Goal: Task Accomplishment & Management: Manage account settings

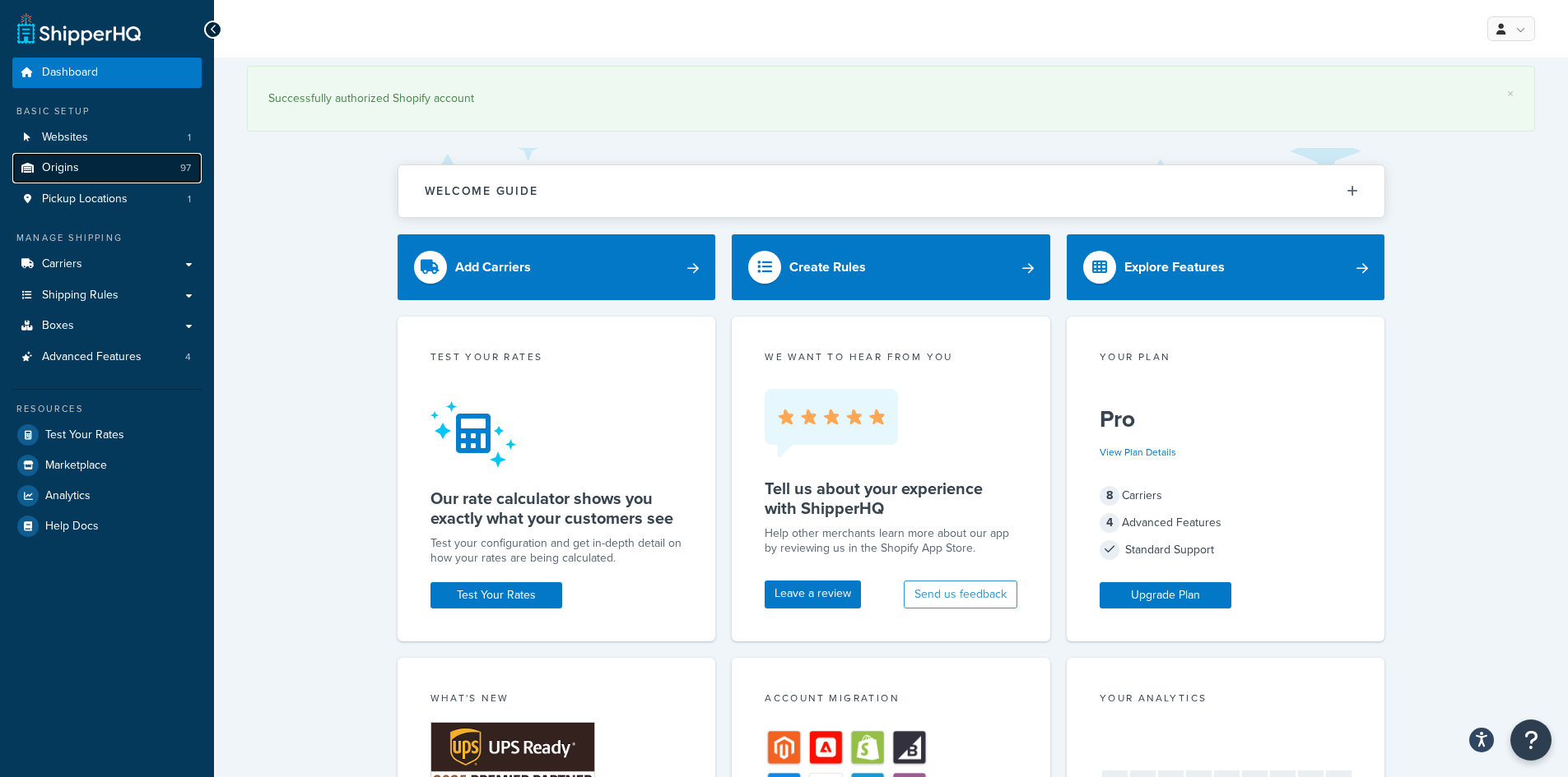
click at [54, 181] on link "Origins 97" at bounding box center [107, 167] width 189 height 30
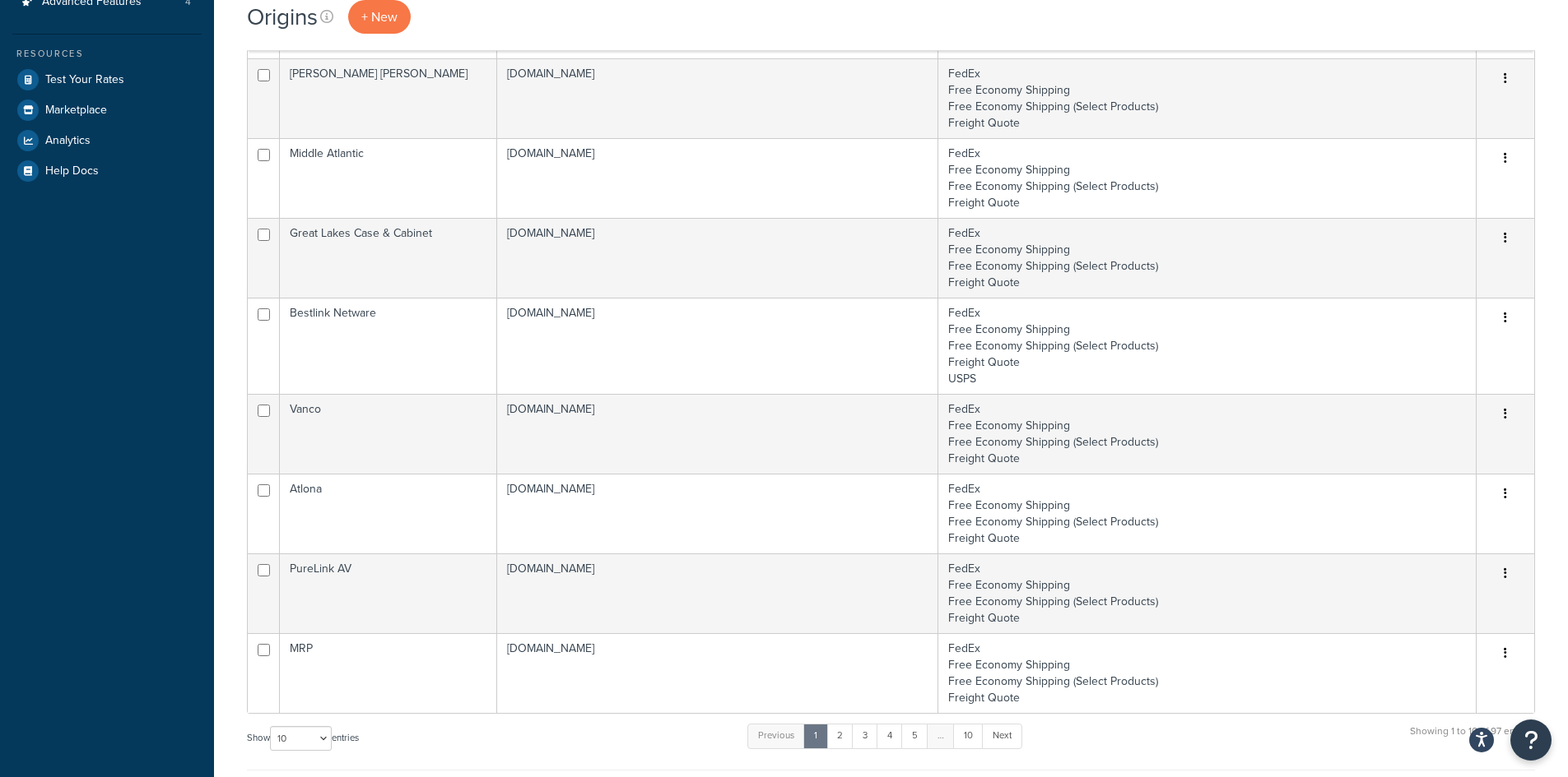
scroll to position [687, 0]
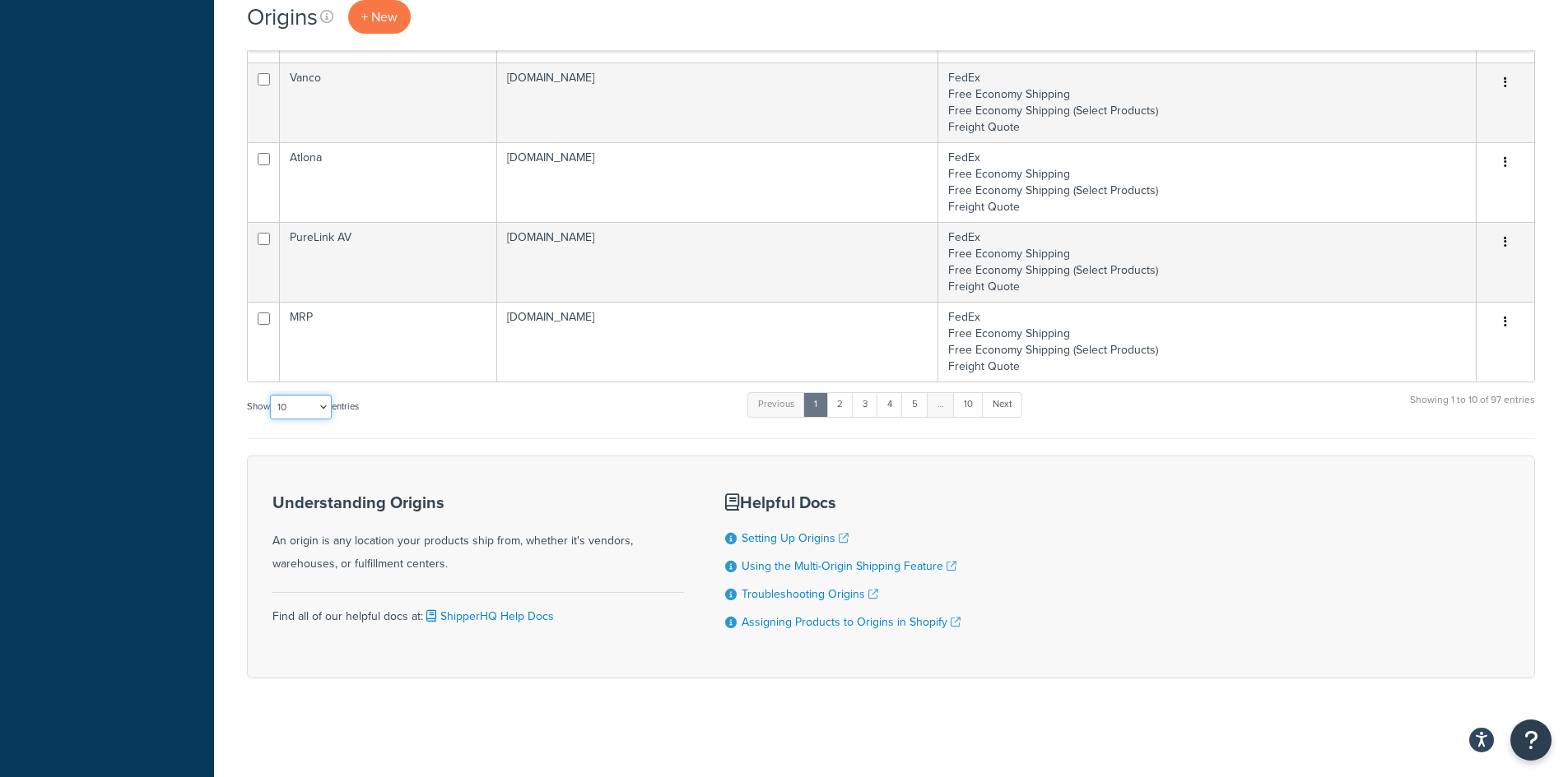
click at [289, 399] on select "10 15 25 50 100 1000" at bounding box center [300, 407] width 61 height 24
select select "100"
click at [272, 395] on select "10 15 25 50 100 1000" at bounding box center [300, 407] width 61 height 24
click at [192, 505] on div "Dashboard Basic Setup Websites 1 Origins 97 Pickup Locations 1 Manage Shipping …" at bounding box center [107, 45] width 214 height 1464
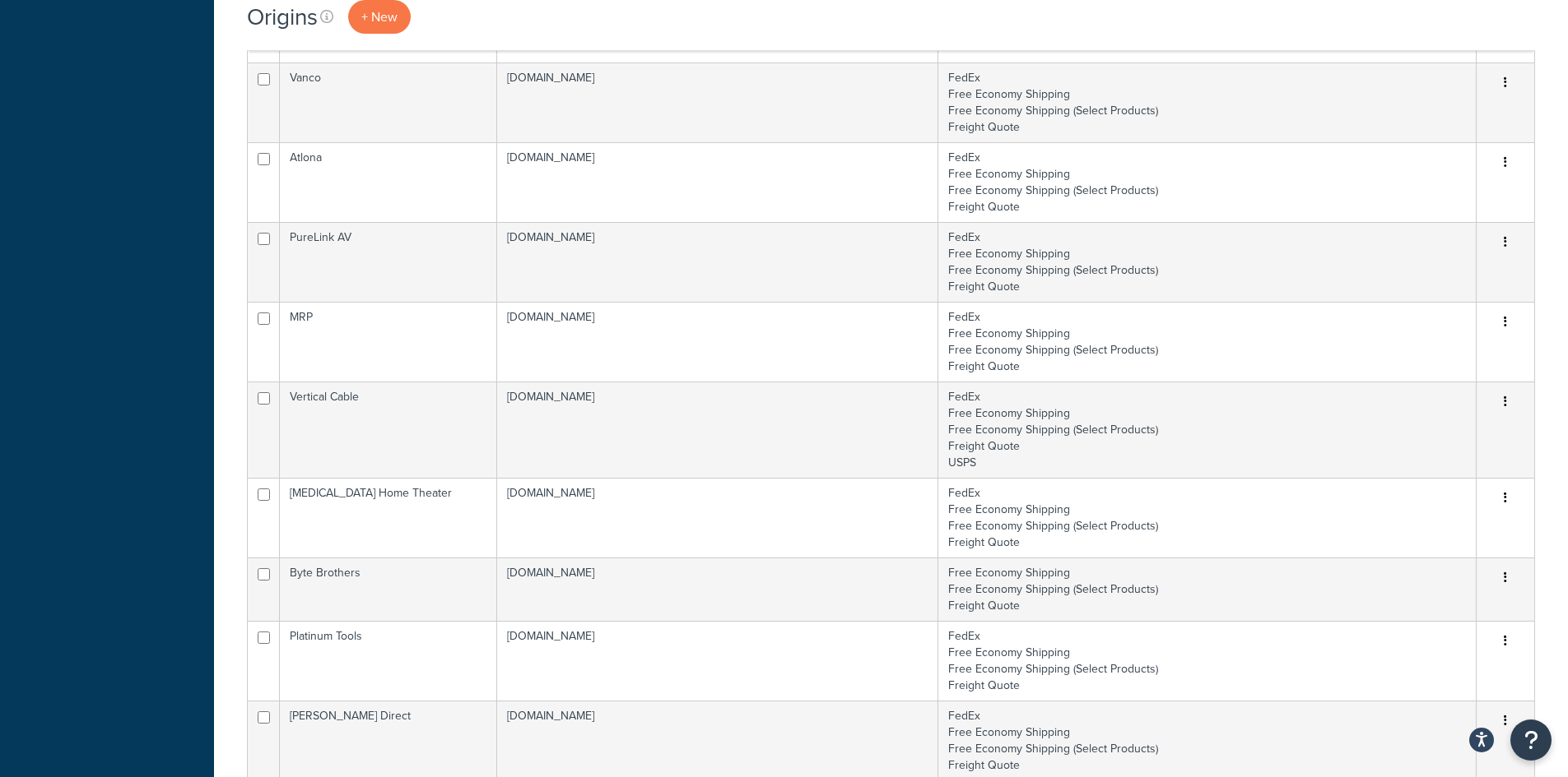
scroll to position [1734, 0]
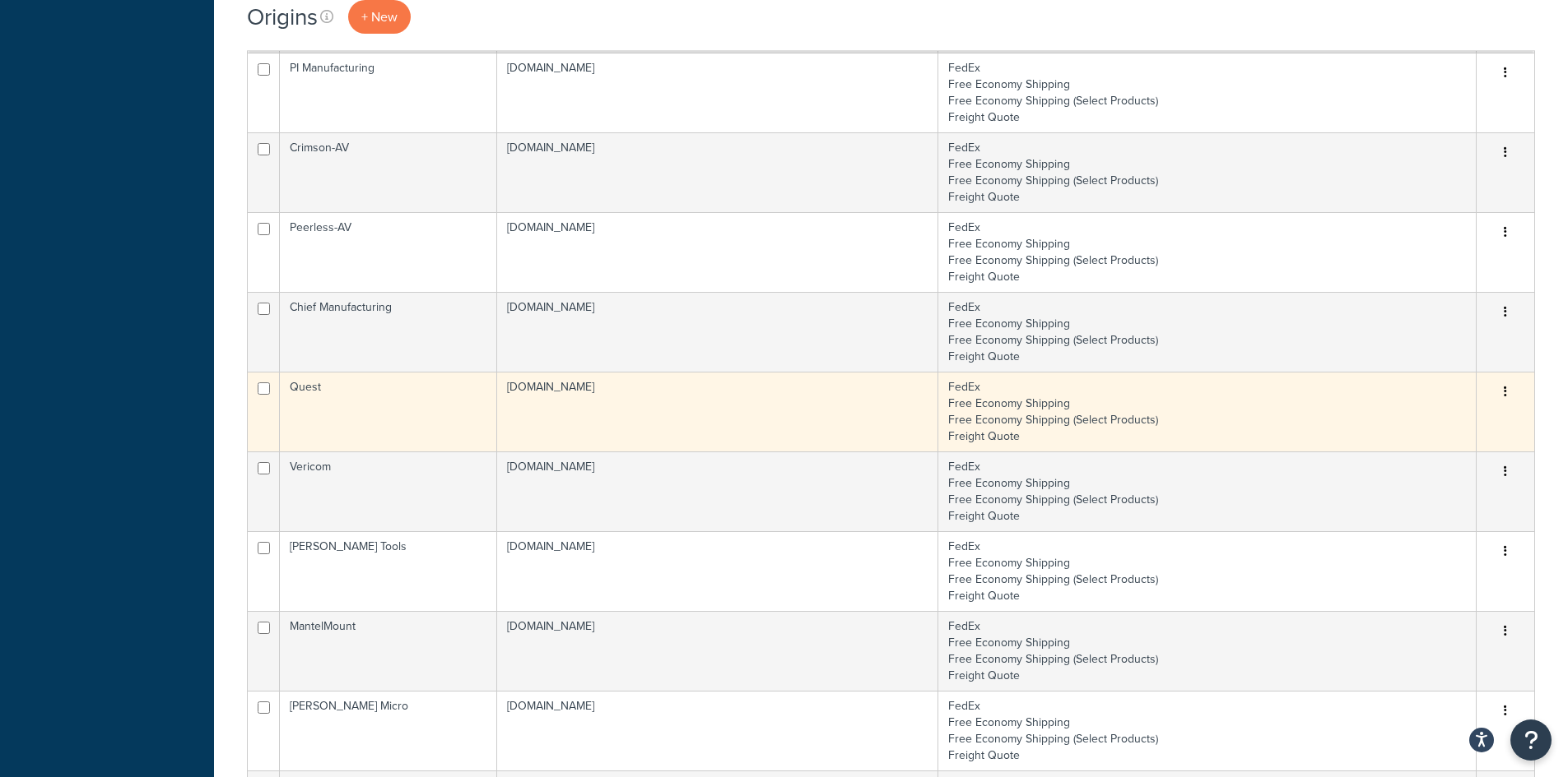
click at [714, 404] on td "[DOMAIN_NAME]" at bounding box center [717, 412] width 441 height 80
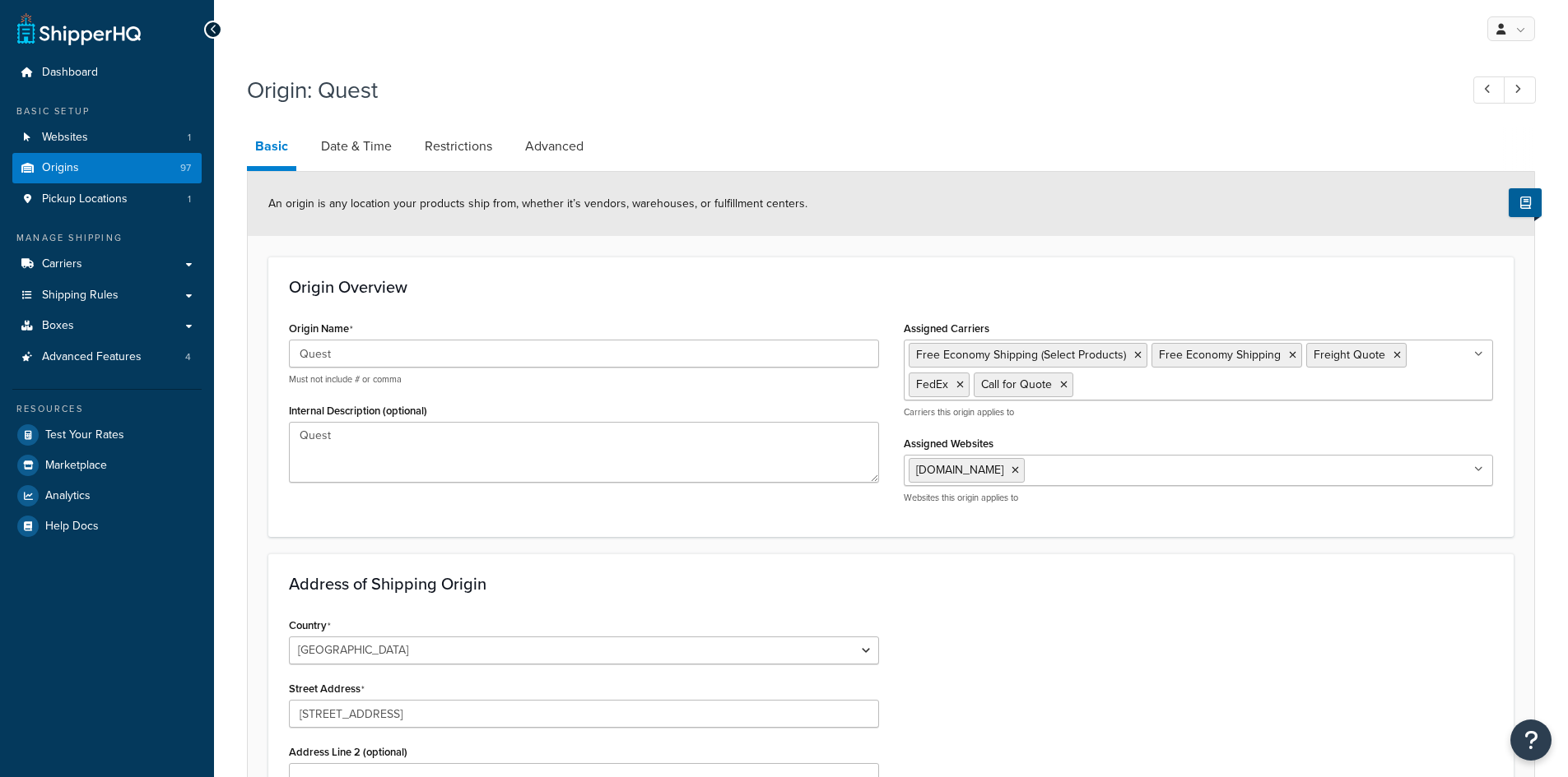
select select "9"
click at [358, 138] on link "Date & Time" at bounding box center [356, 146] width 88 height 40
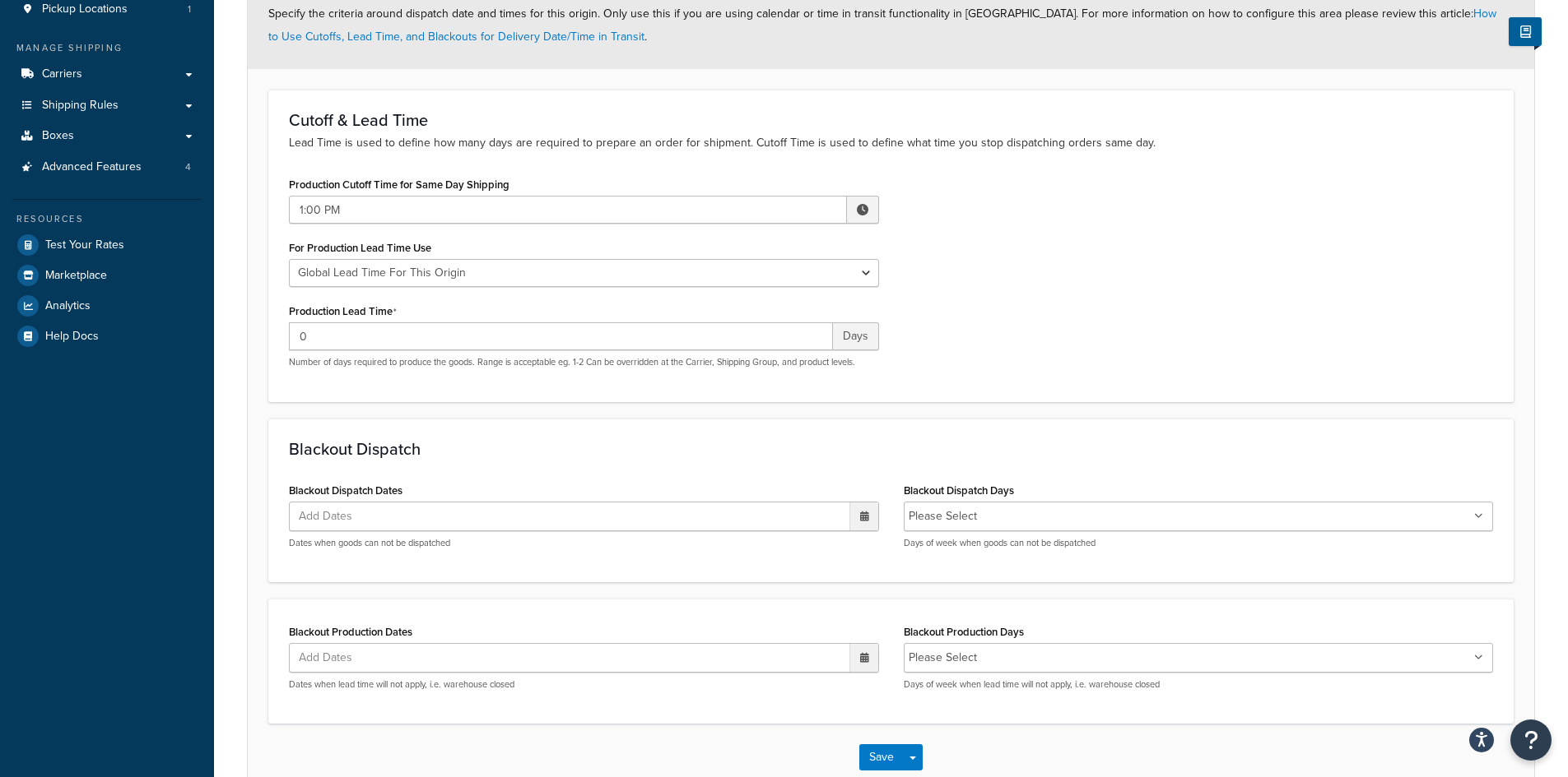
scroll to position [289, 0]
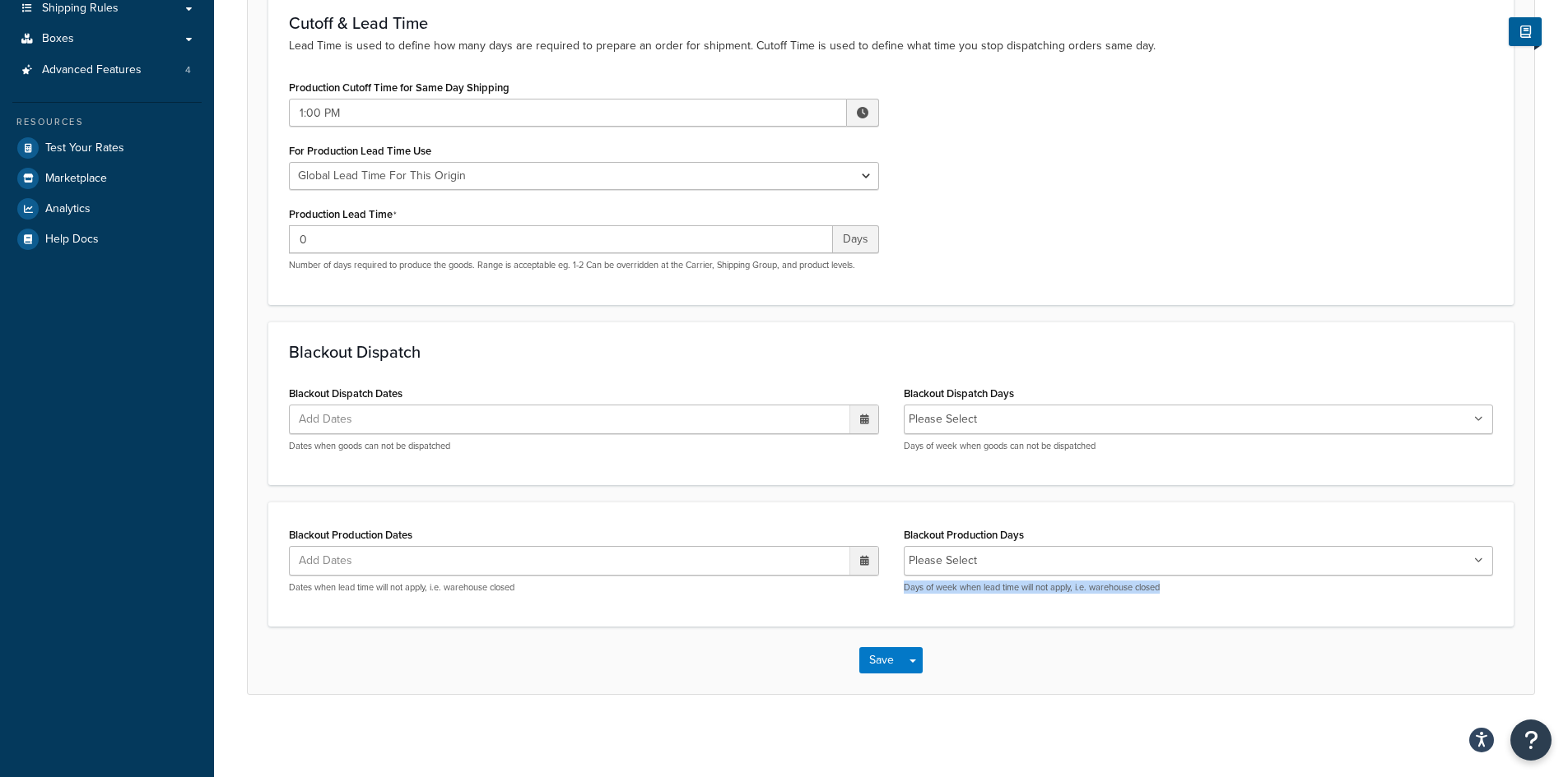
drag, startPoint x: 1171, startPoint y: 589, endPoint x: 895, endPoint y: 602, distance: 276.3
click at [895, 602] on div "Blackout Production Days Please Select Monday Tuesday Wednesday Thursday Friday…" at bounding box center [1198, 564] width 615 height 83
drag, startPoint x: 1091, startPoint y: 446, endPoint x: 1062, endPoint y: 441, distance: 29.4
click at [1062, 441] on p "Days of week when goods can not be dispatched" at bounding box center [1199, 446] width 590 height 13
click at [1064, 361] on div "Blackout Dispatch Blackout Dispatch Dates Add Dates ‹ August 2025 › Su Mo Tu We…" at bounding box center [890, 403] width 1245 height 164
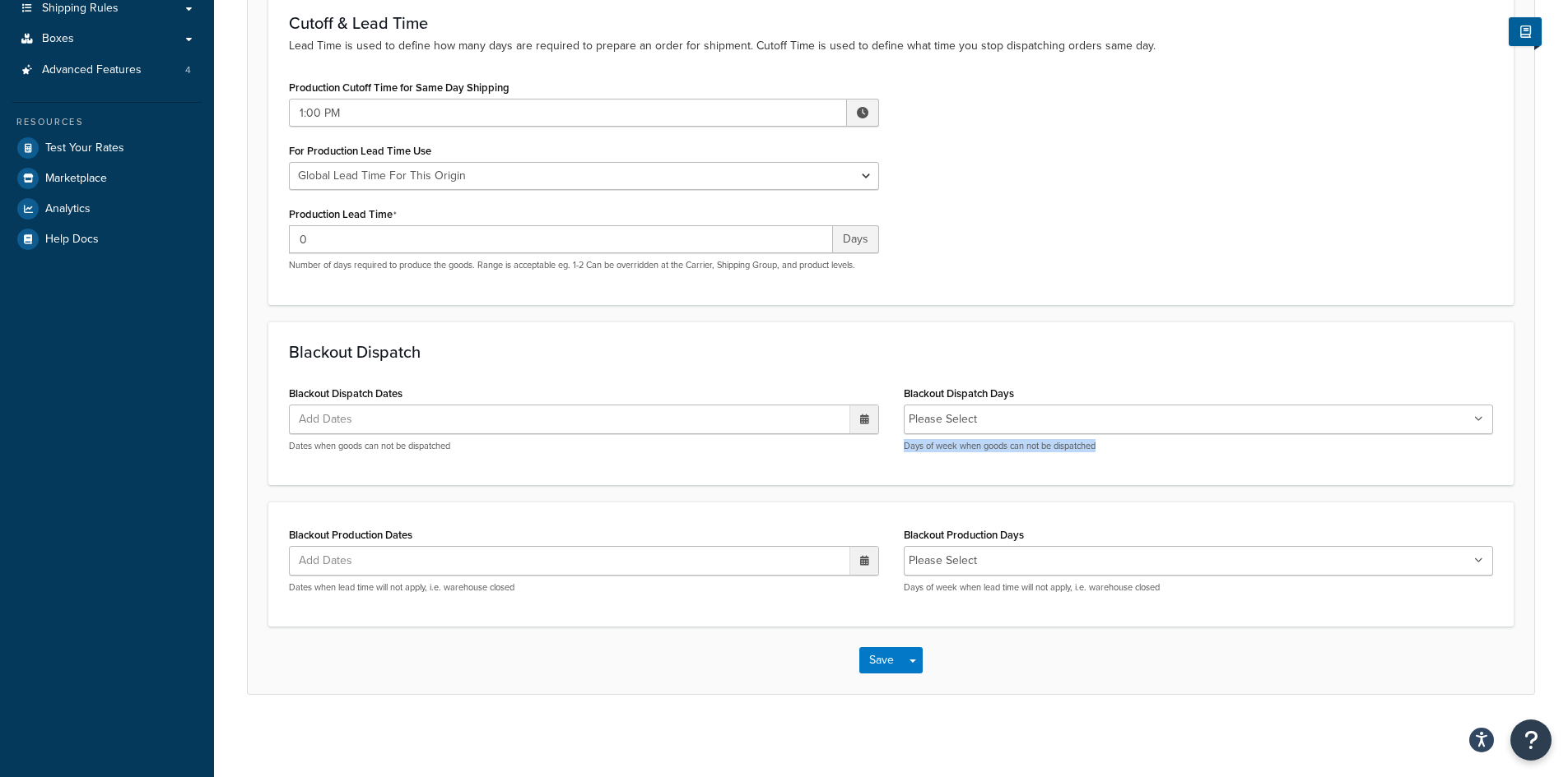
drag, startPoint x: 1059, startPoint y: 449, endPoint x: 890, endPoint y: 452, distance: 169.0
click at [891, 452] on div "Blackout Dispatch Days Please Select Monday Tuesday Wednesday Thursday Friday S…" at bounding box center [1198, 423] width 615 height 83
copy p "Days of week when goods can not be dispatched"
click at [1135, 402] on div "Blackout Dispatch Days Please Select Monday Tuesday Wednesday Thursday Friday S…" at bounding box center [1199, 417] width 590 height 71
click at [1135, 406] on ul "Please Select" at bounding box center [1199, 420] width 590 height 29
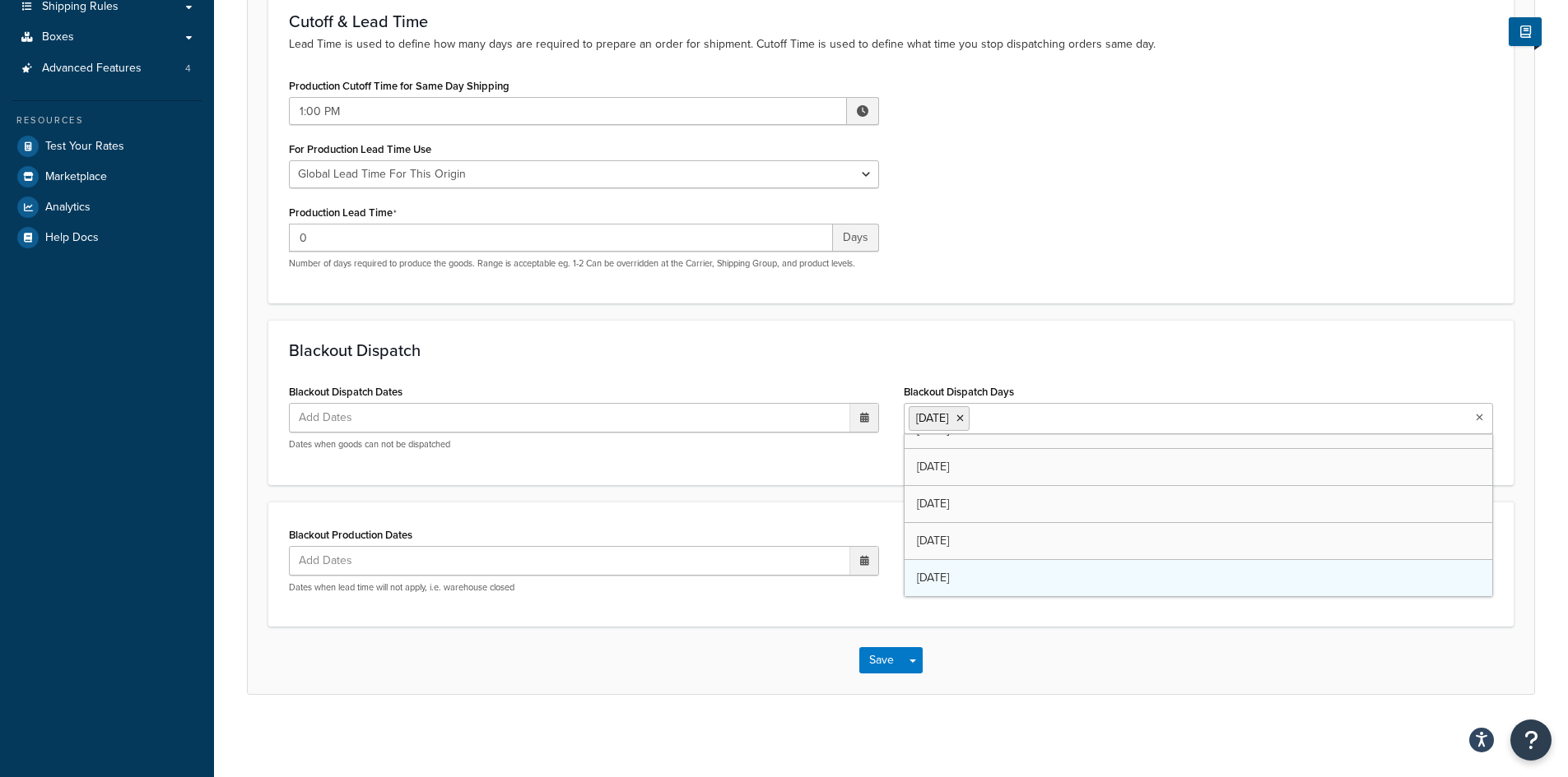
scroll to position [21, 0]
click at [885, 653] on button "Save" at bounding box center [881, 660] width 45 height 26
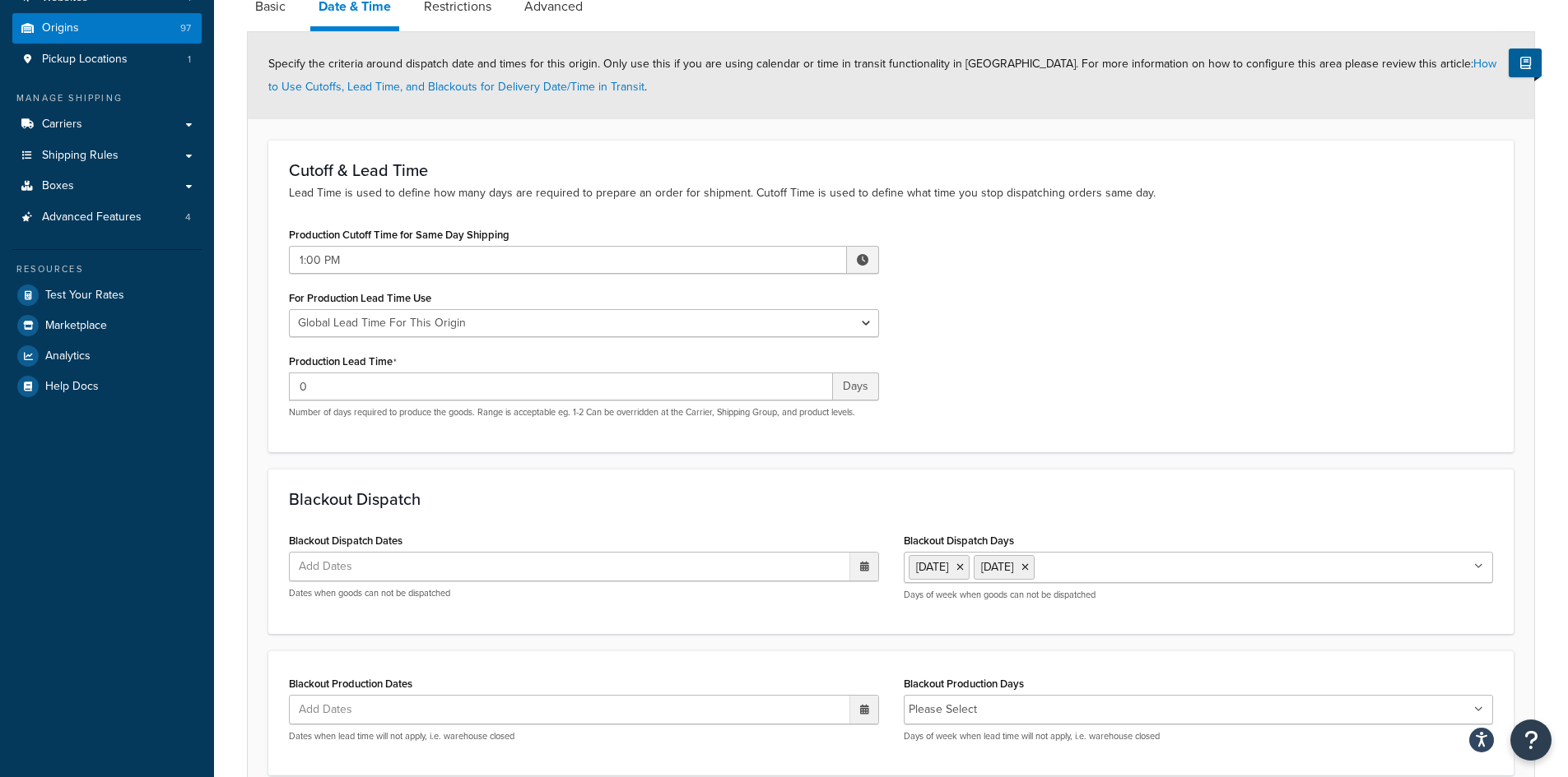
scroll to position [290, 0]
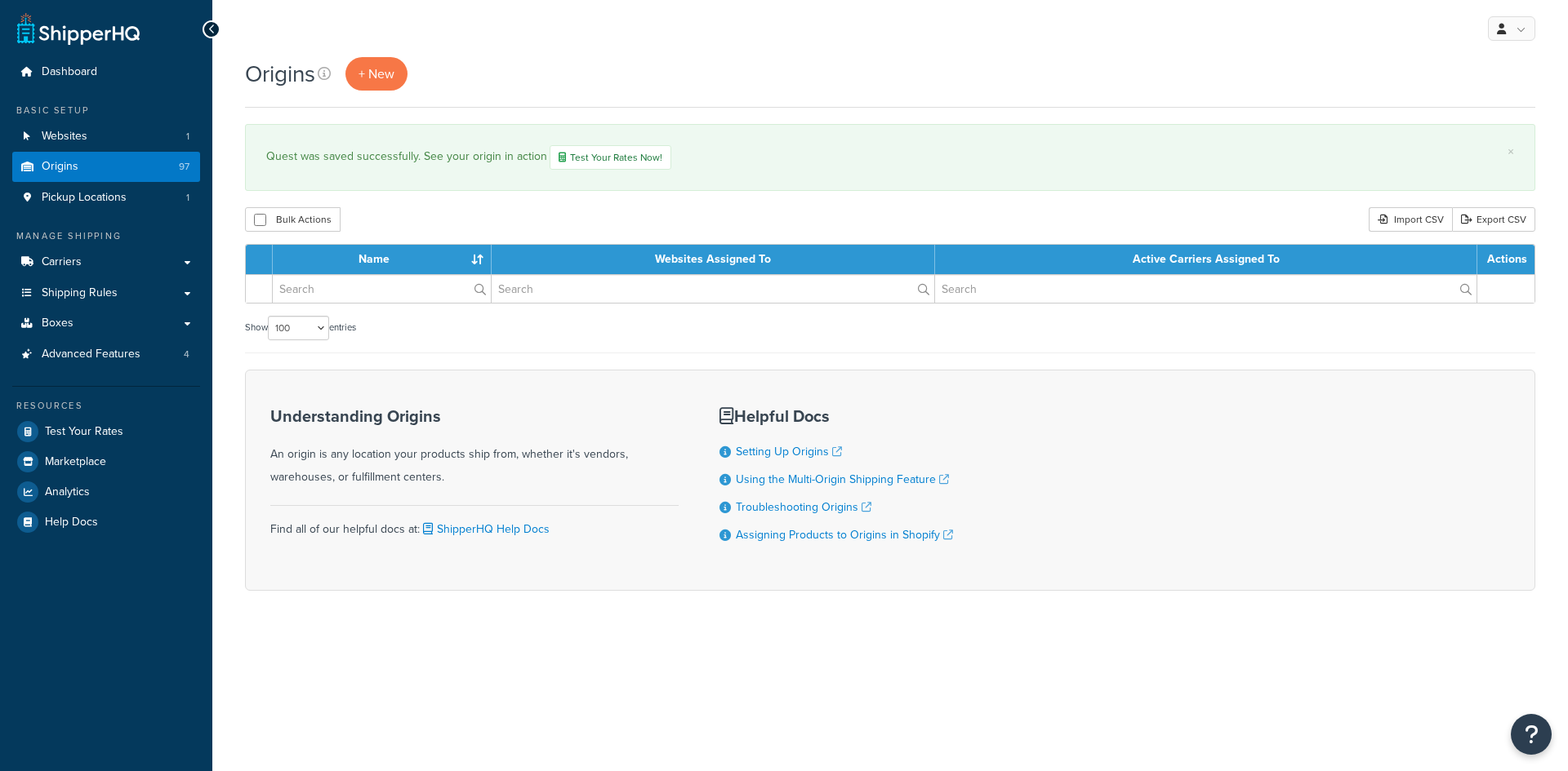
select select "100"
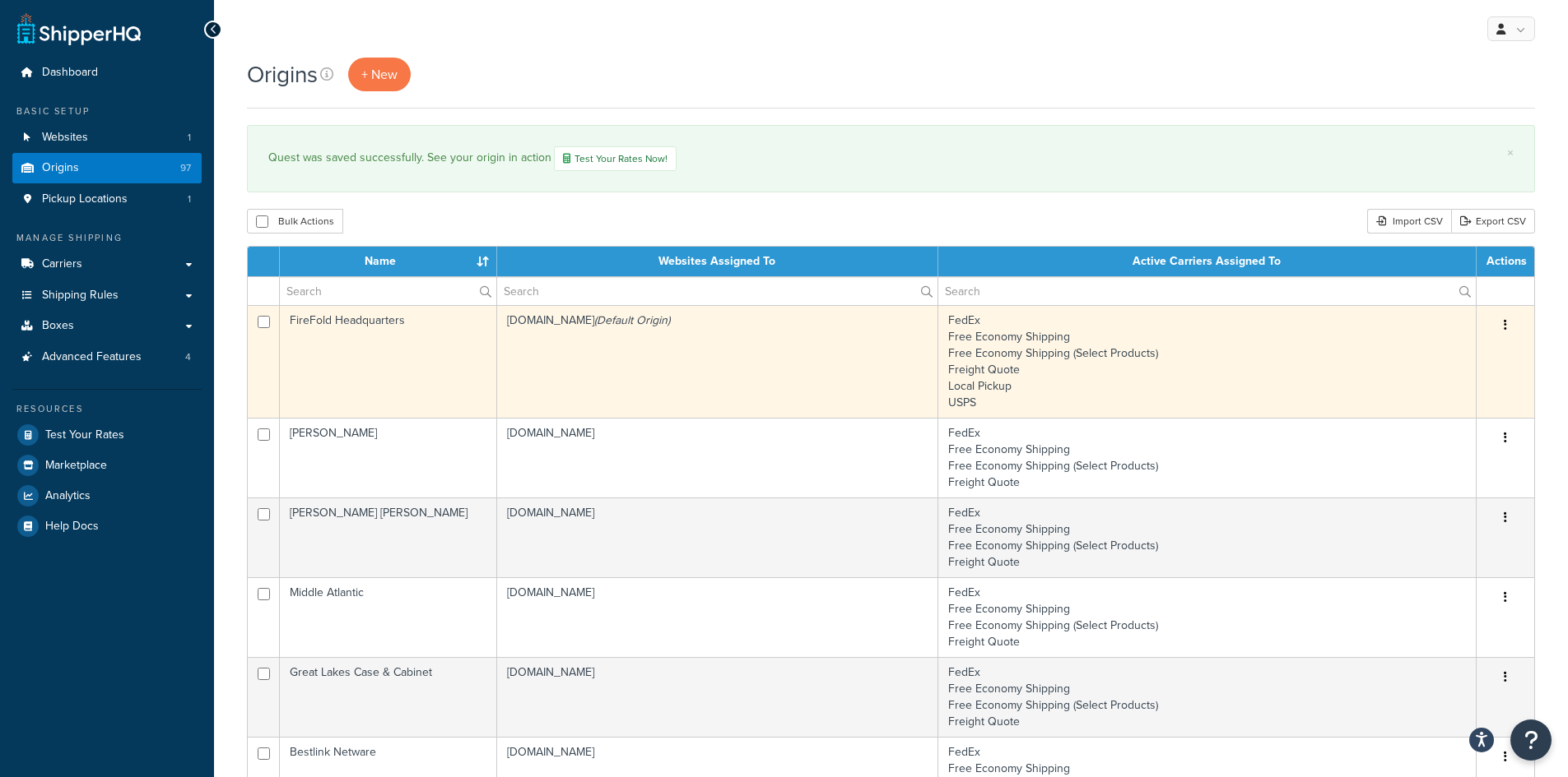
click at [660, 394] on td "firefoldstore.myshopify.com (Default Origin)" at bounding box center [717, 361] width 441 height 113
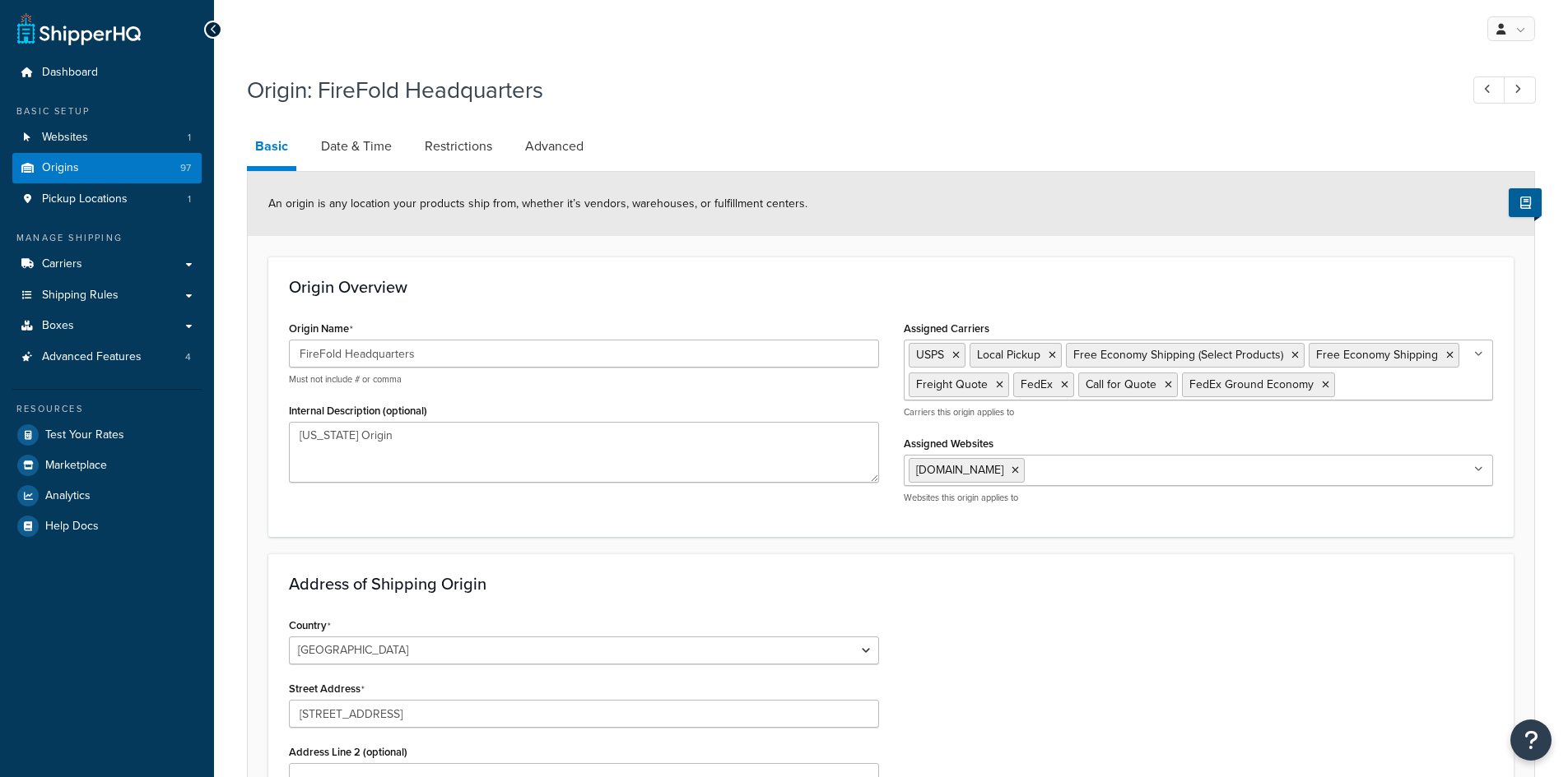
select select "33"
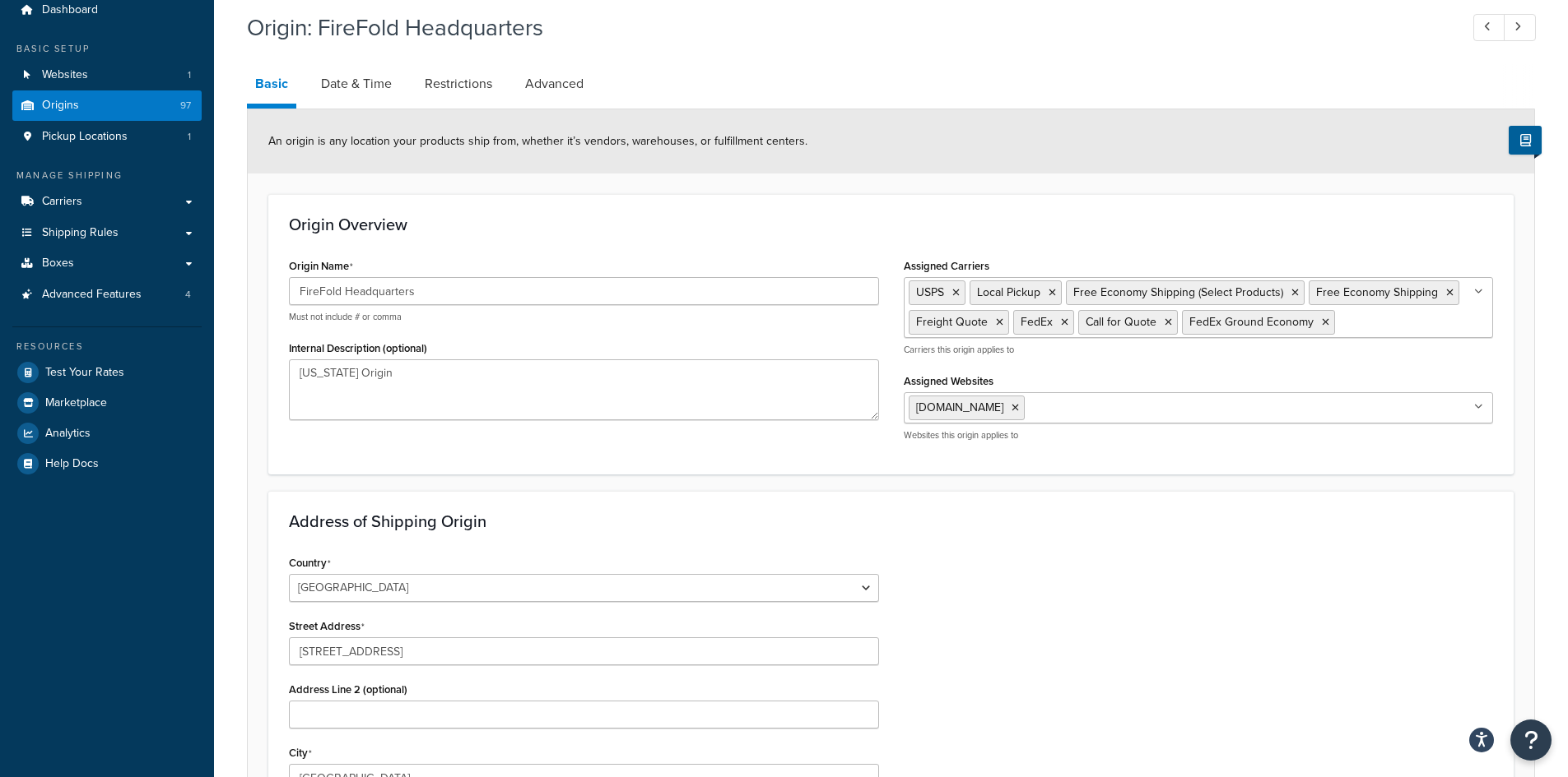
scroll to position [58, 0]
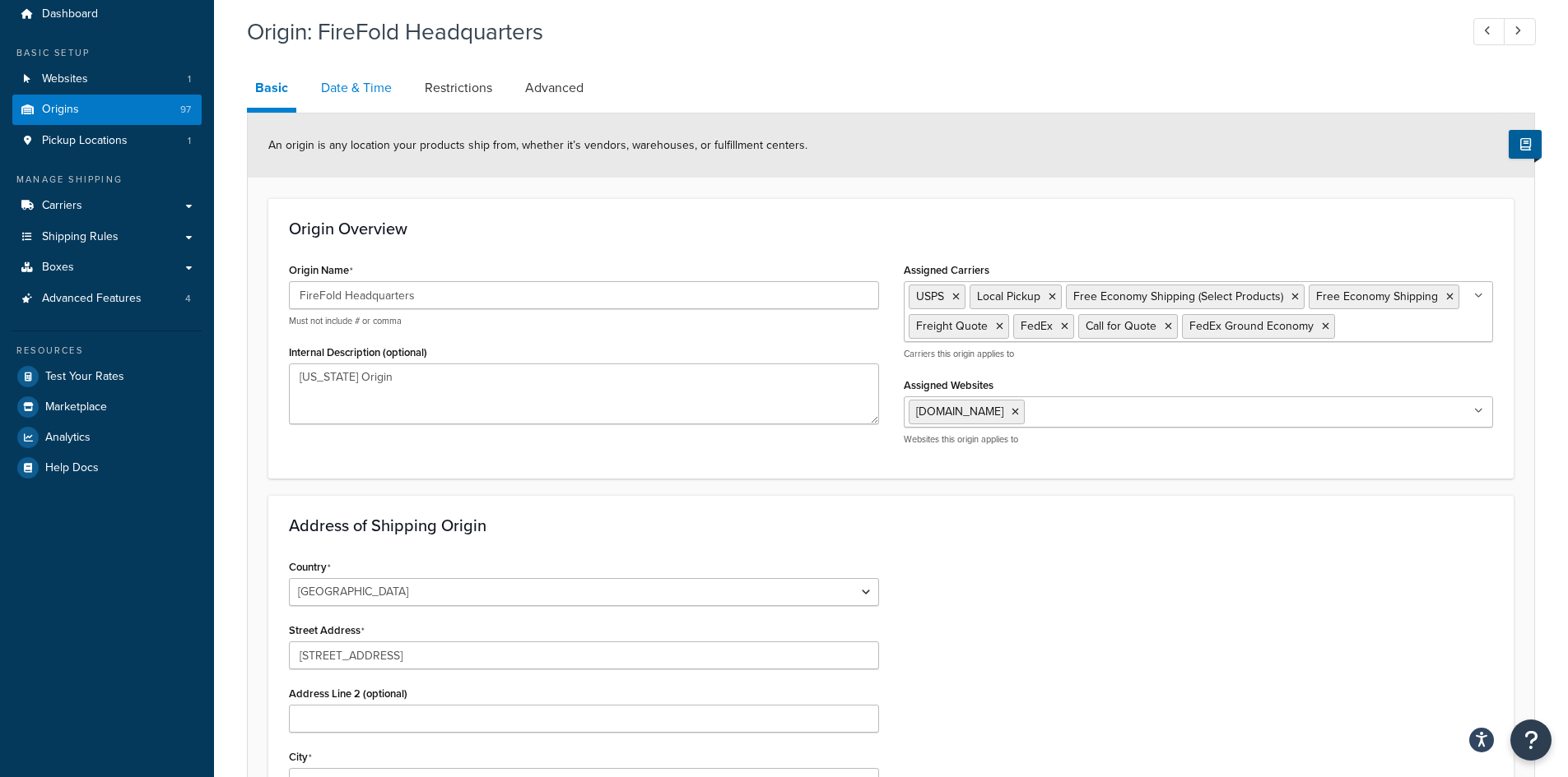
click at [367, 79] on link "Date & Time" at bounding box center [356, 88] width 88 height 40
select select "PER_SHIPPING_METHOD_TYPE"
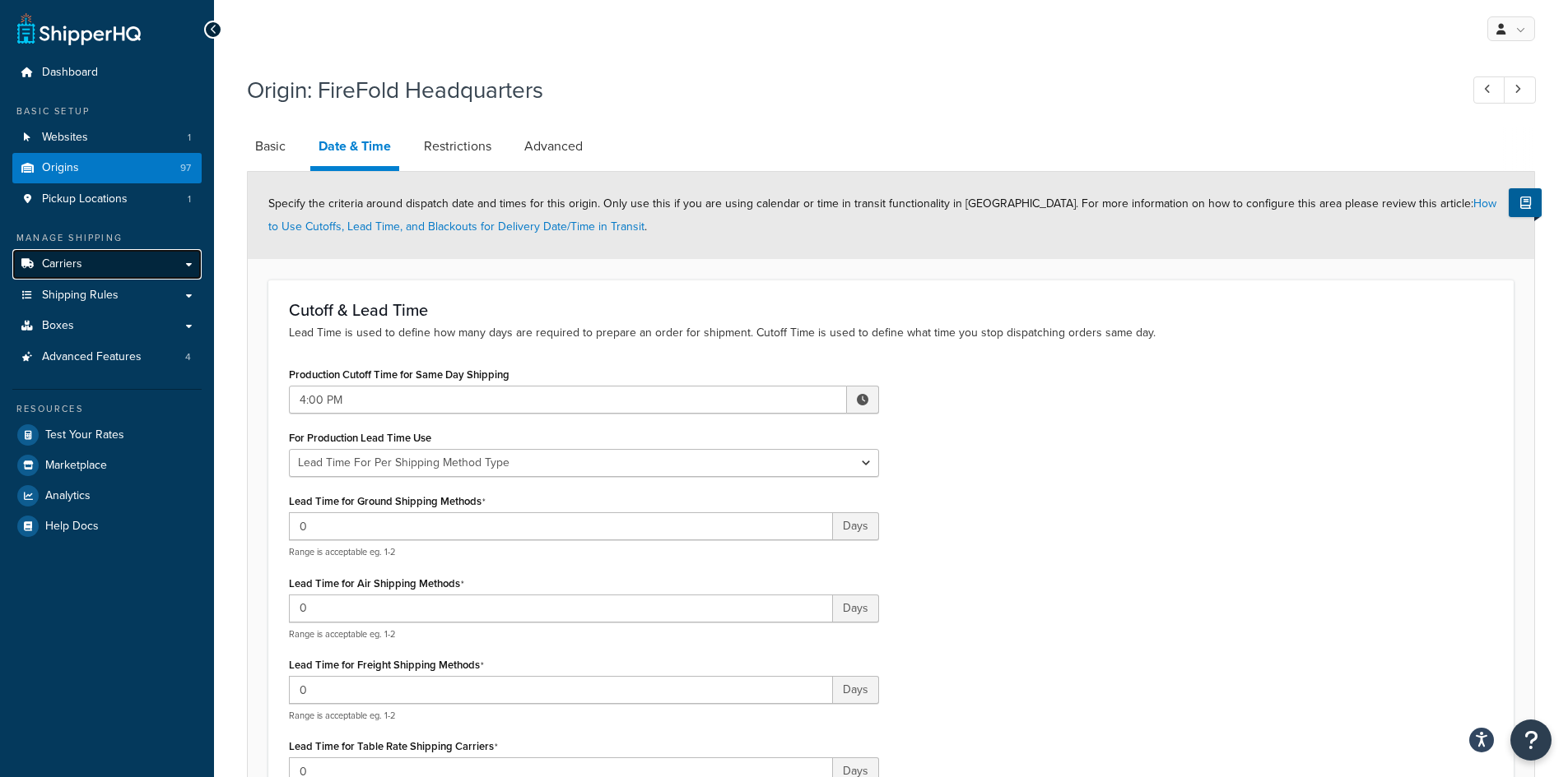
click at [57, 254] on link "Carriers" at bounding box center [107, 264] width 189 height 30
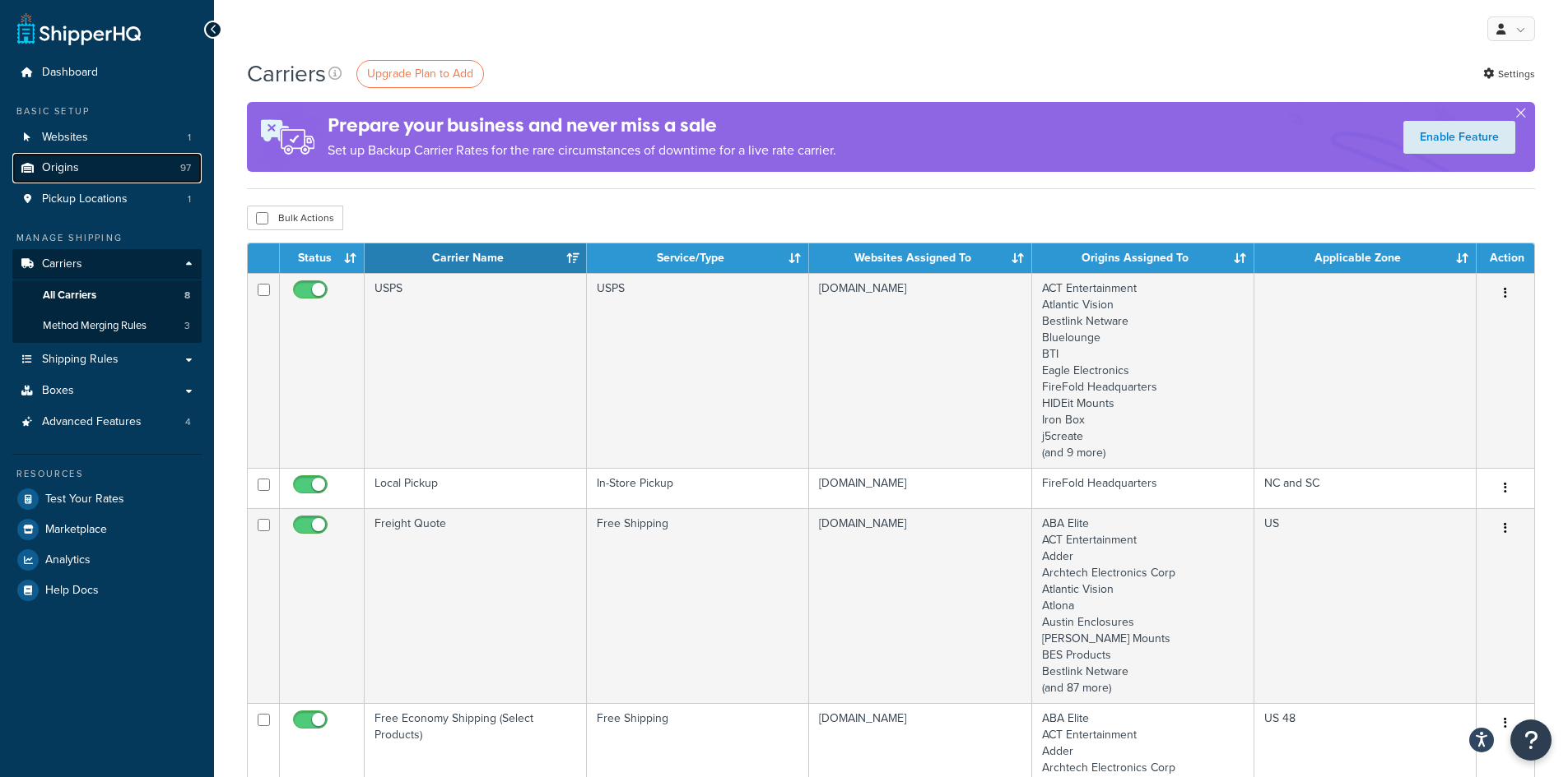
click at [106, 166] on link "Origins 97" at bounding box center [107, 167] width 189 height 30
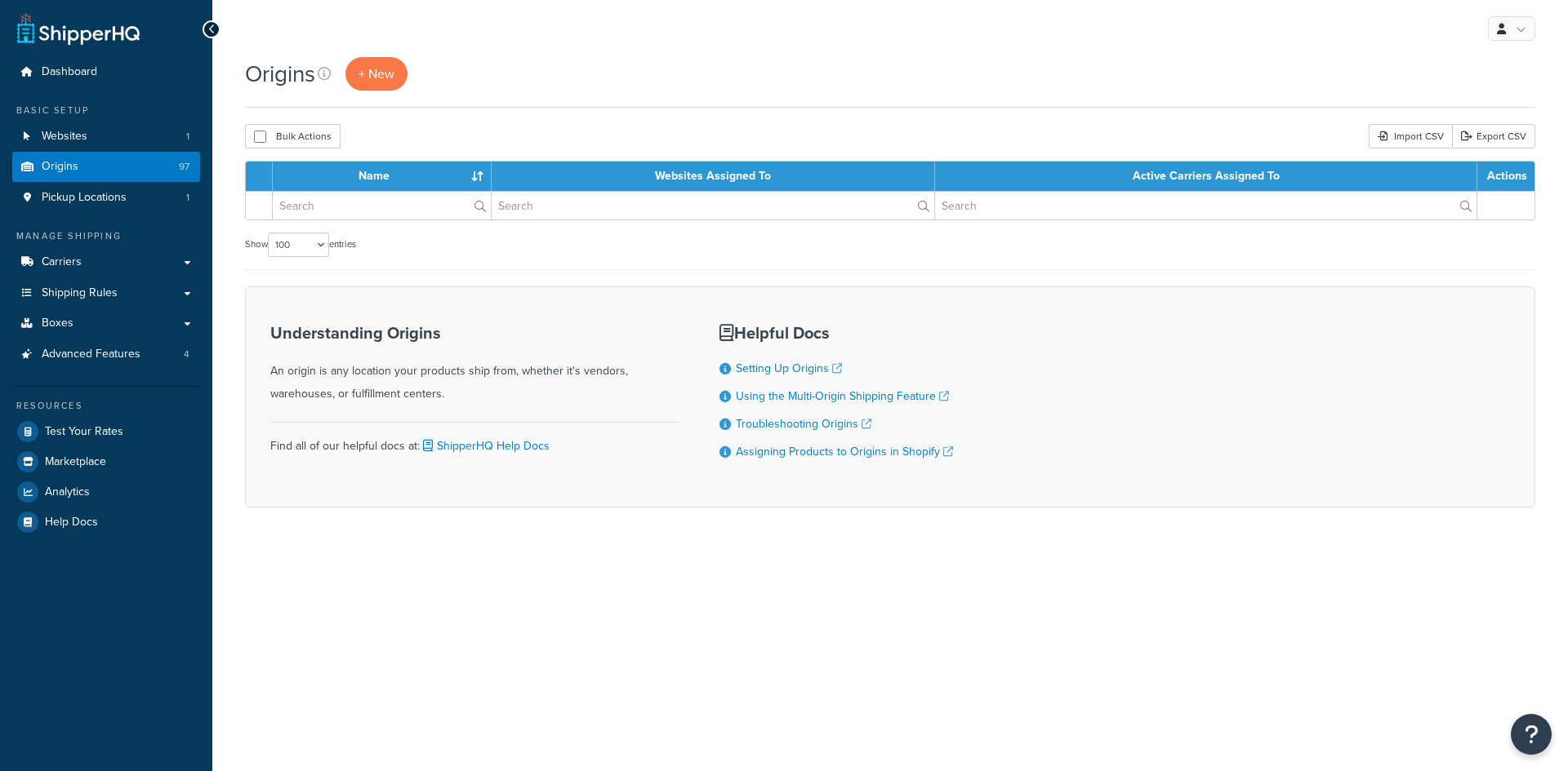
select select "100"
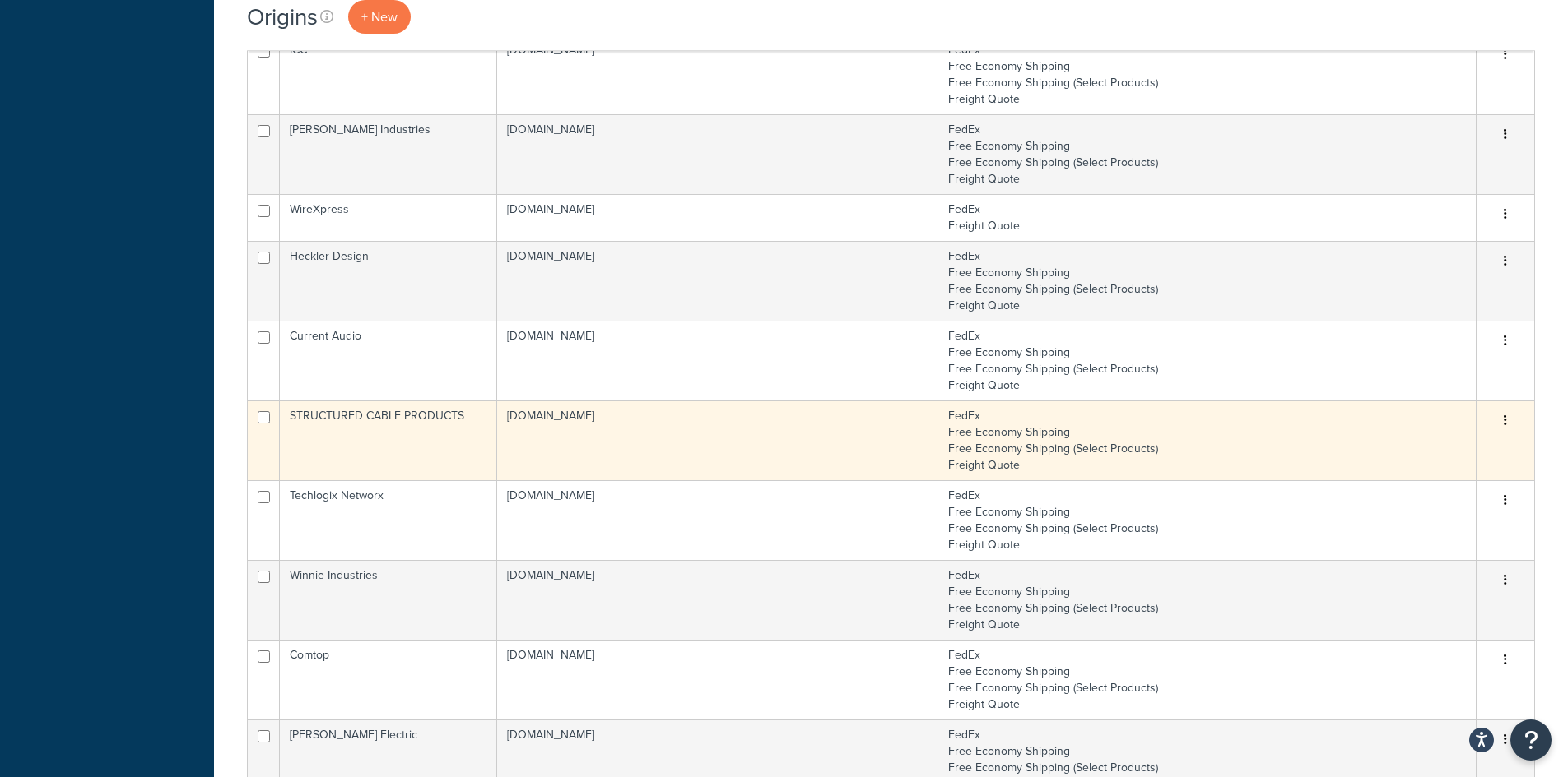
scroll to position [1734, 0]
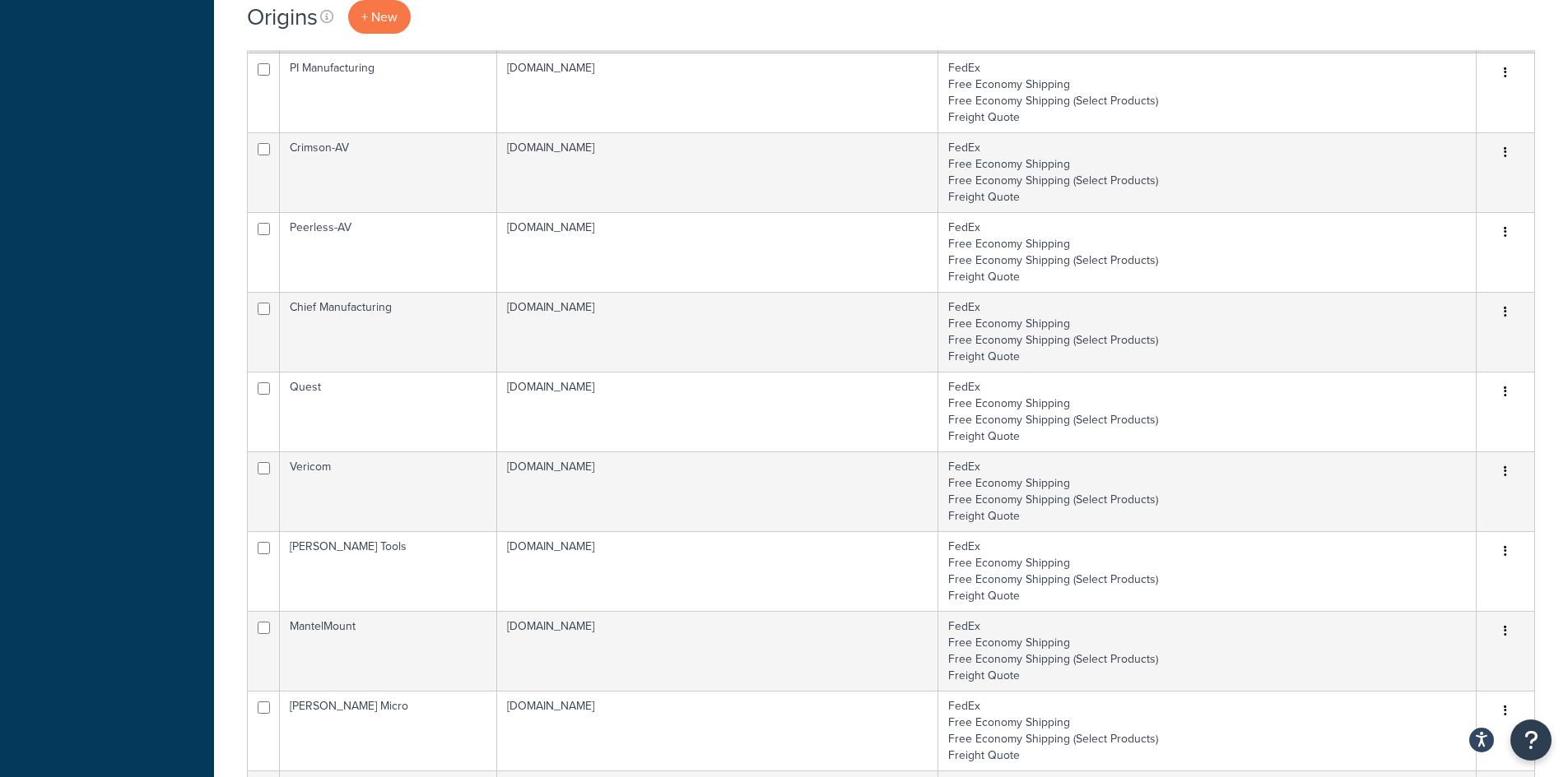
click at [348, 435] on td "Quest" at bounding box center [388, 412] width 217 height 80
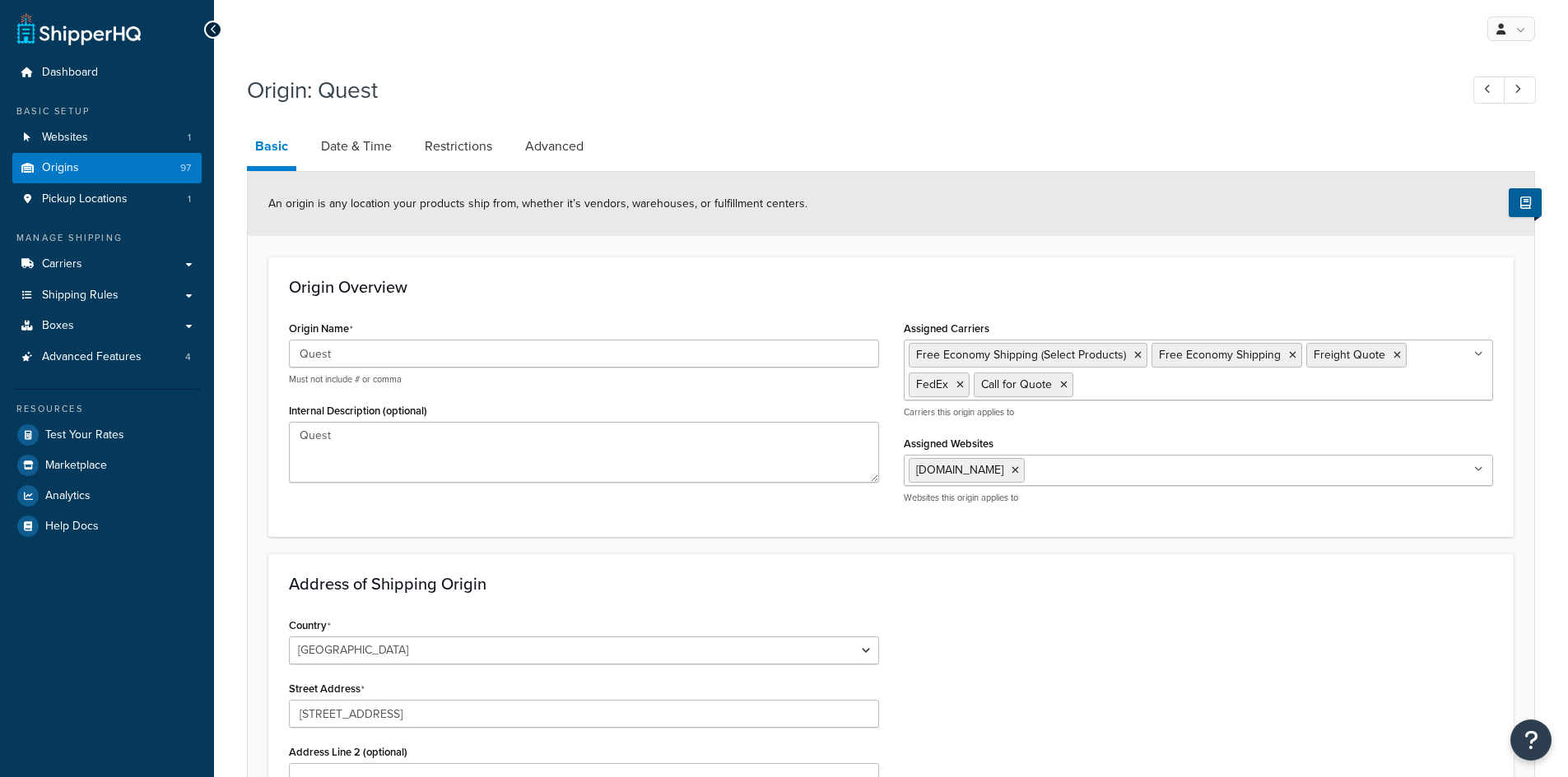
select select "9"
click at [369, 151] on link "Date & Time" at bounding box center [356, 146] width 88 height 40
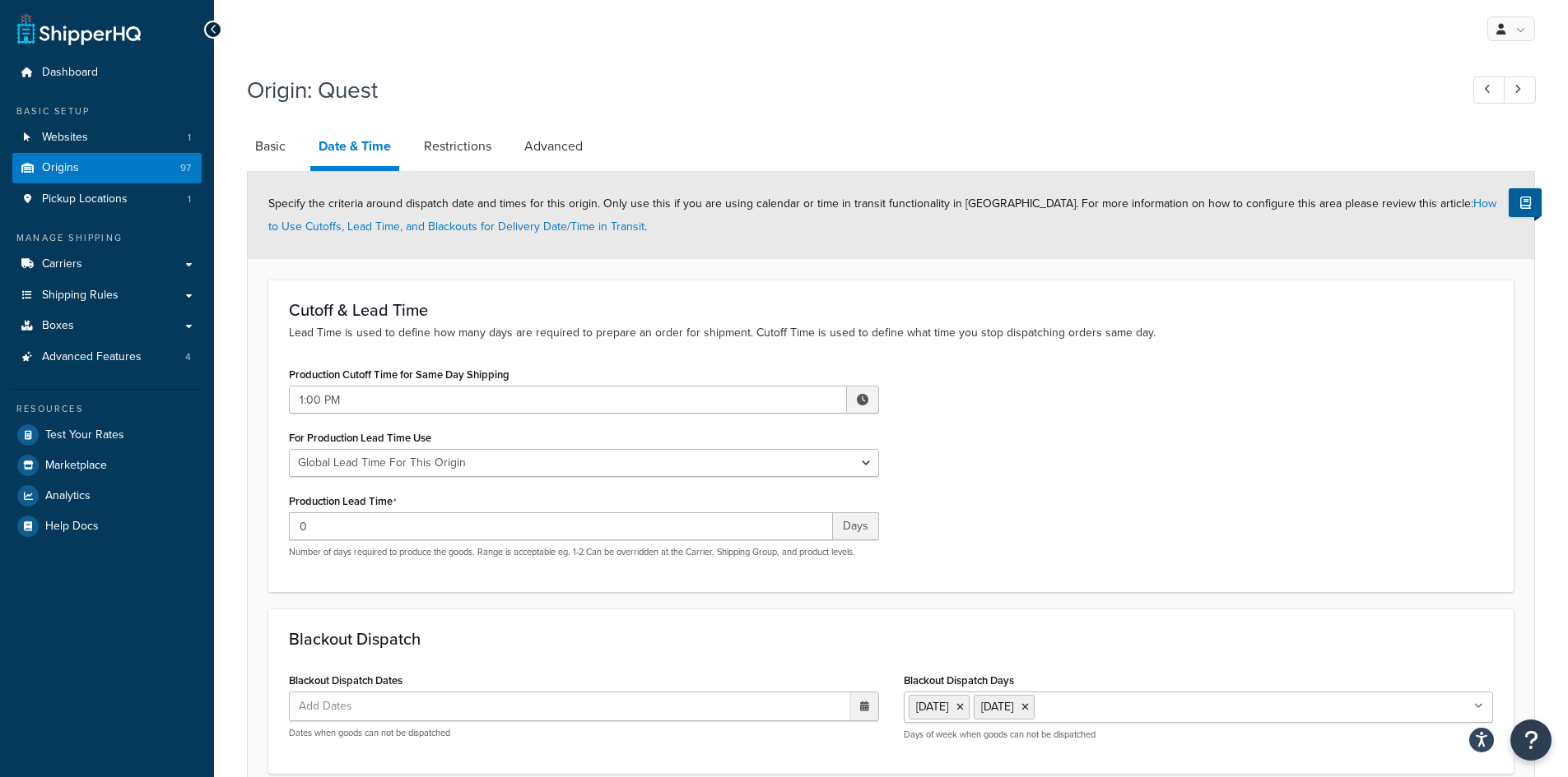
scroll to position [290, 0]
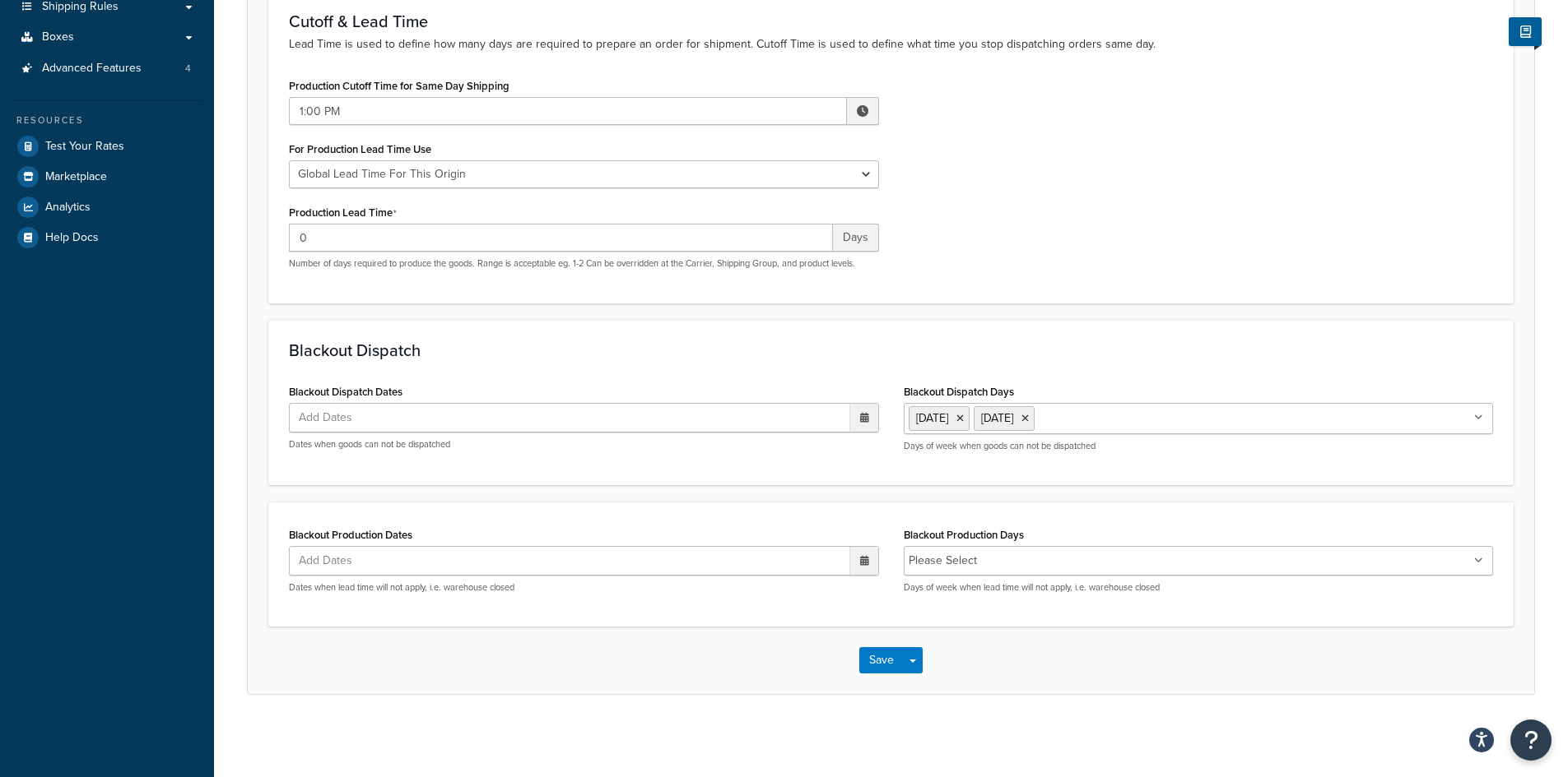
click at [962, 565] on li "Please Select" at bounding box center [943, 561] width 68 height 23
click at [1092, 565] on input "Blackout Production Days" at bounding box center [1055, 561] width 146 height 18
drag, startPoint x: 1255, startPoint y: 500, endPoint x: 1255, endPoint y: 515, distance: 15.0
click at [1254, 502] on form "Specify the criteria around dispatch date and times for this origin. Only use t…" at bounding box center [890, 287] width 1287 height 813
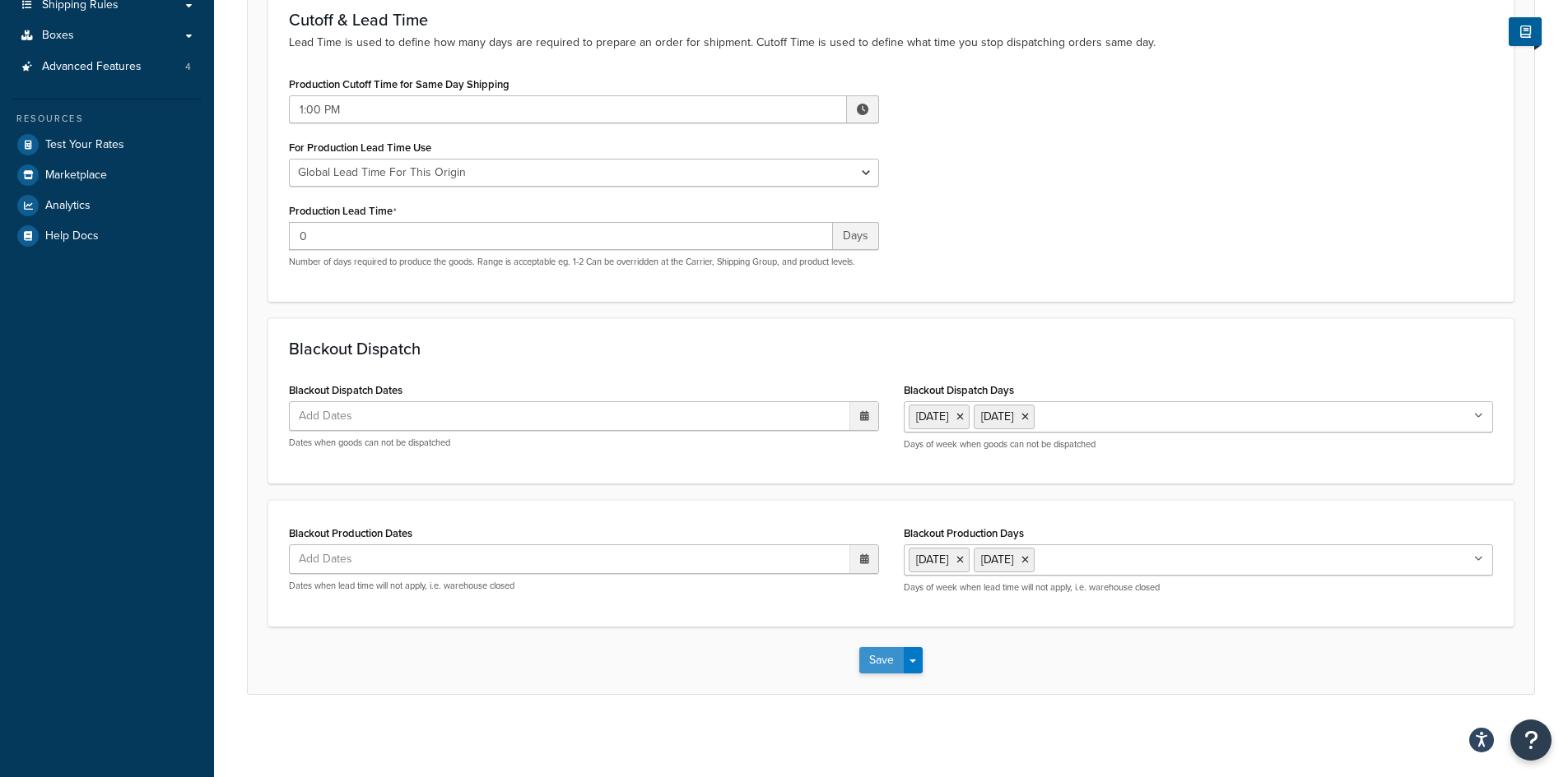
click at [887, 668] on button "Save" at bounding box center [881, 660] width 45 height 26
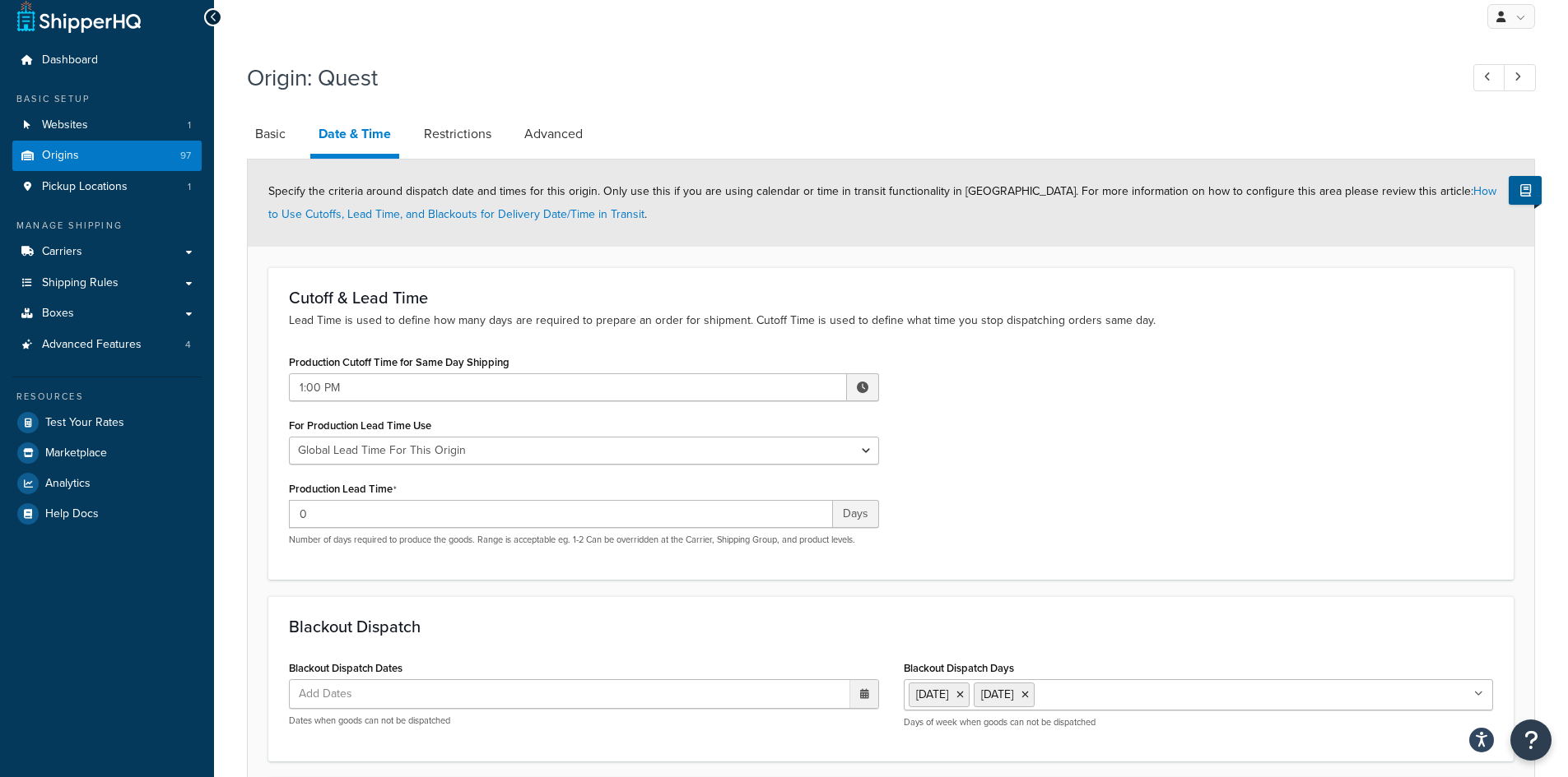
scroll to position [292, 0]
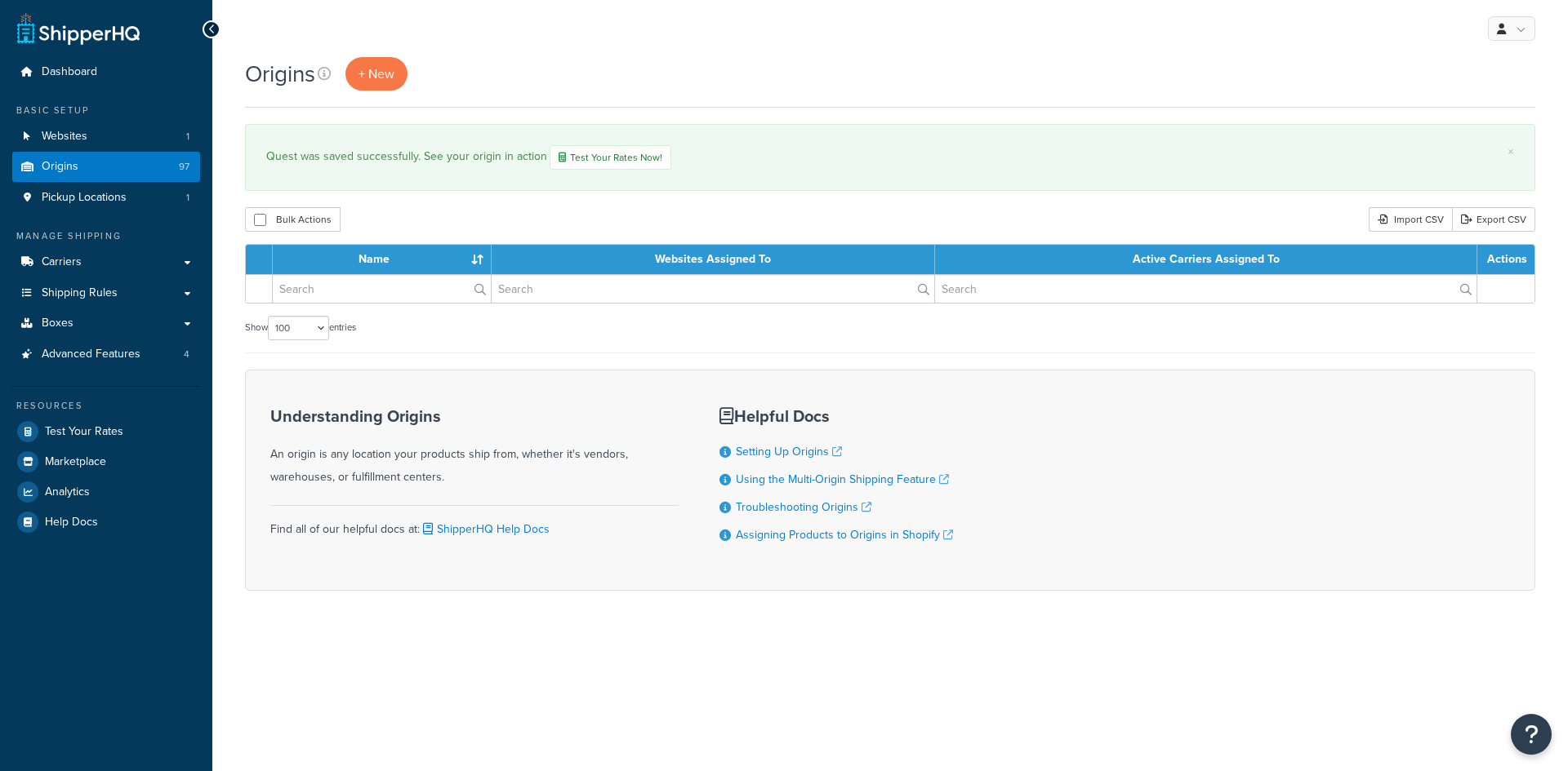
select select "100"
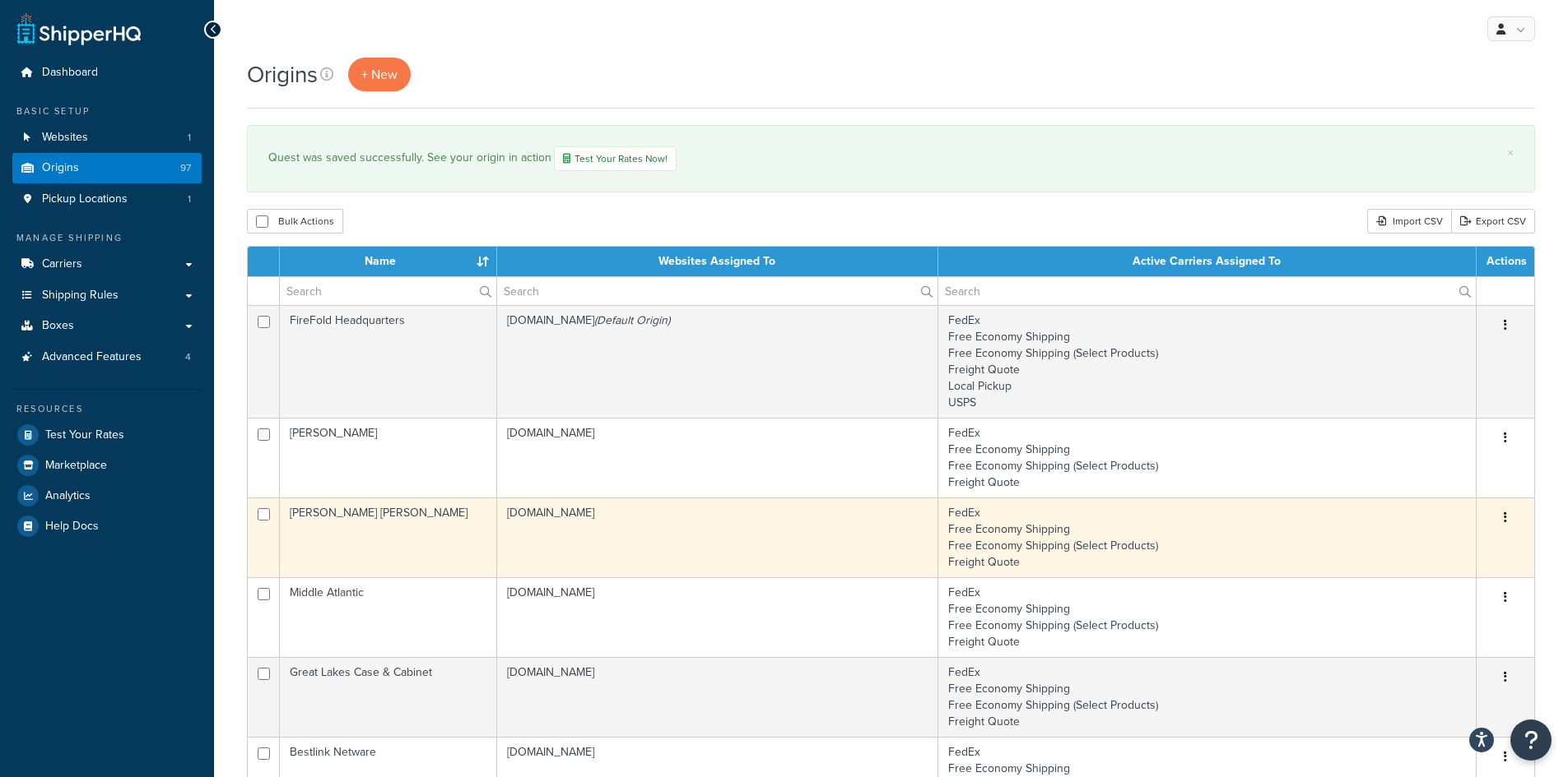
click at [699, 546] on td "[DOMAIN_NAME]" at bounding box center [717, 537] width 441 height 80
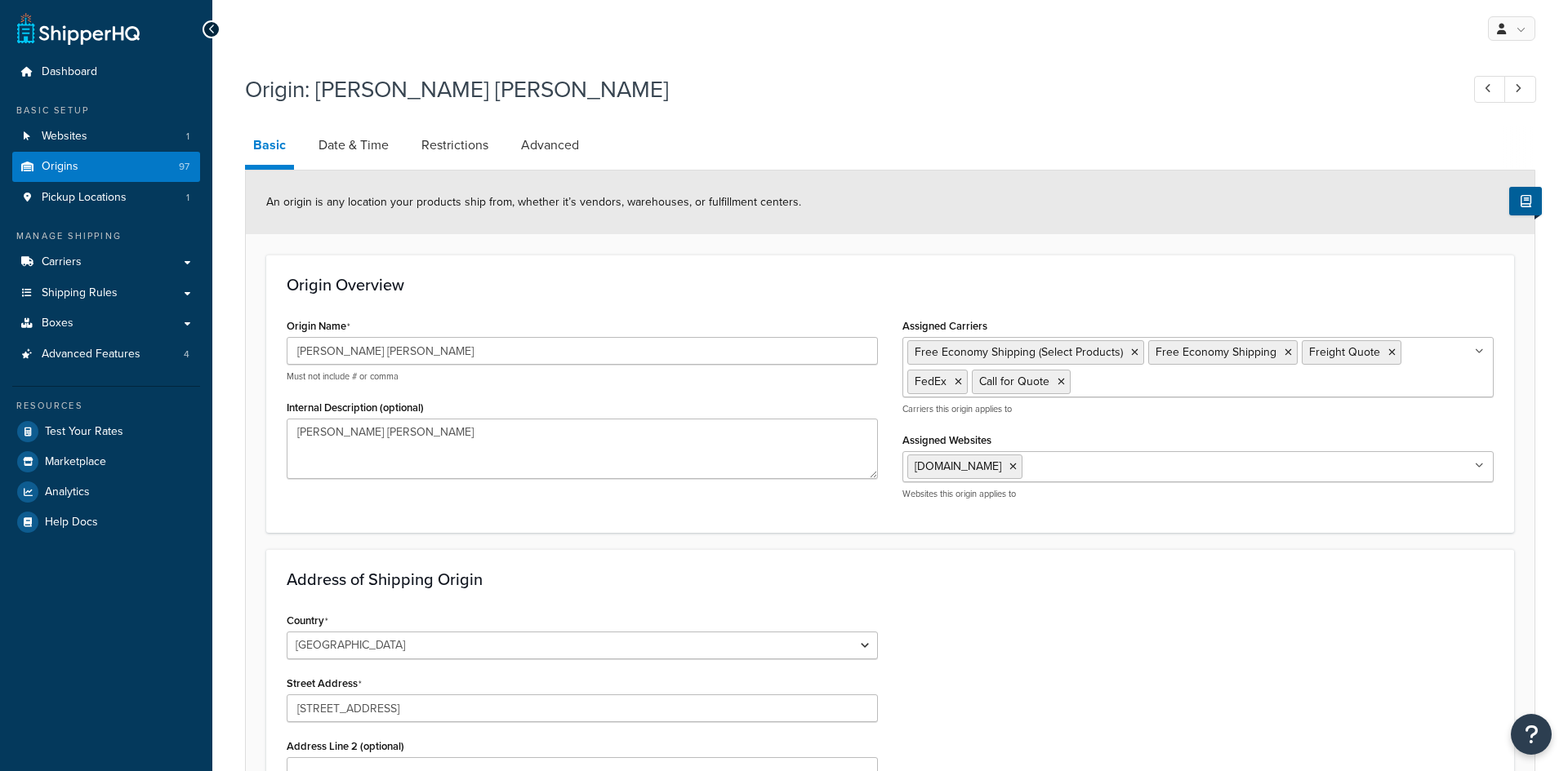
select select "23"
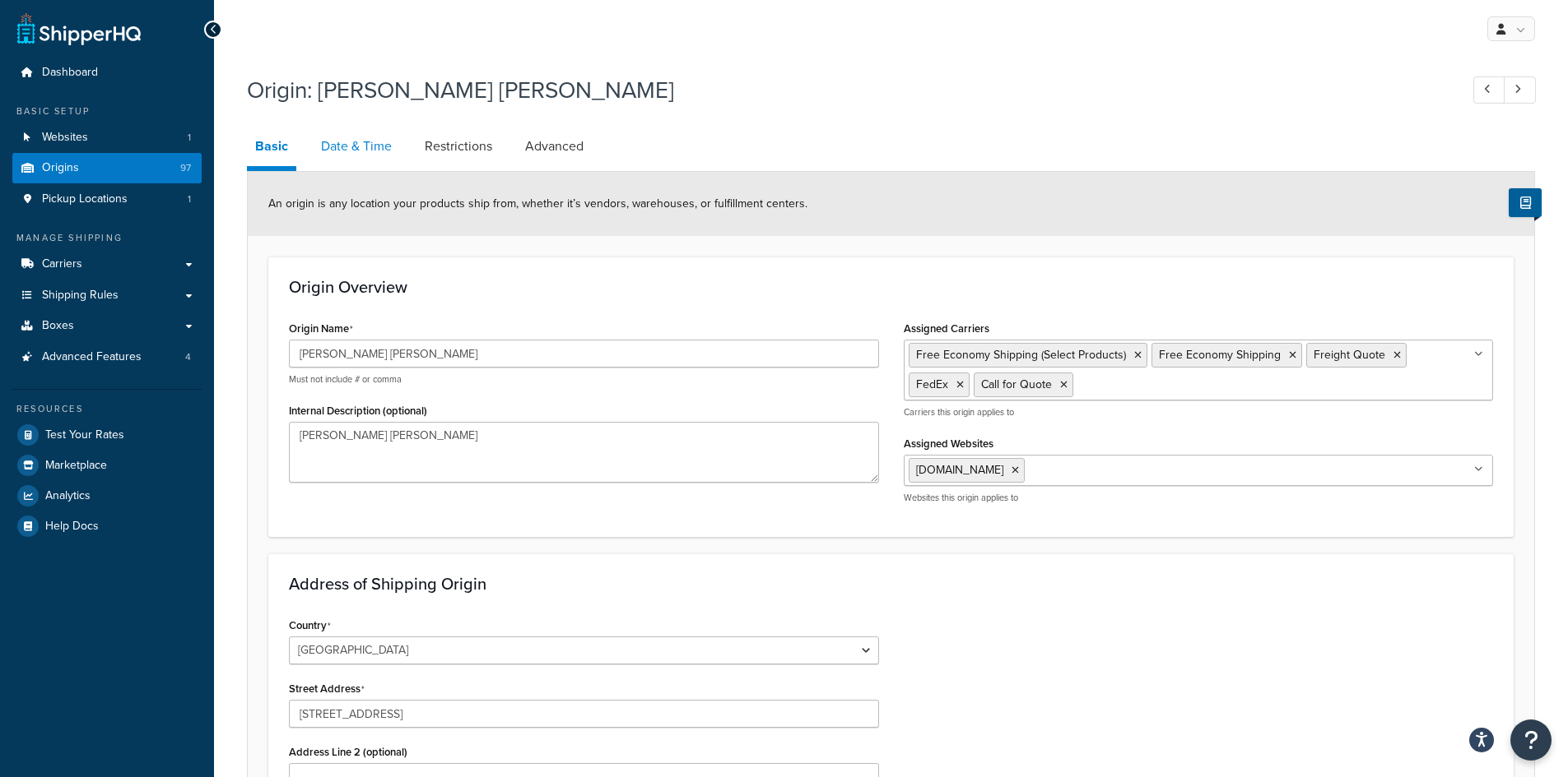
click at [373, 150] on link "Date & Time" at bounding box center [356, 146] width 88 height 40
select select "PER_SHIPPING_METHOD_TYPE"
